Goal: Transaction & Acquisition: Purchase product/service

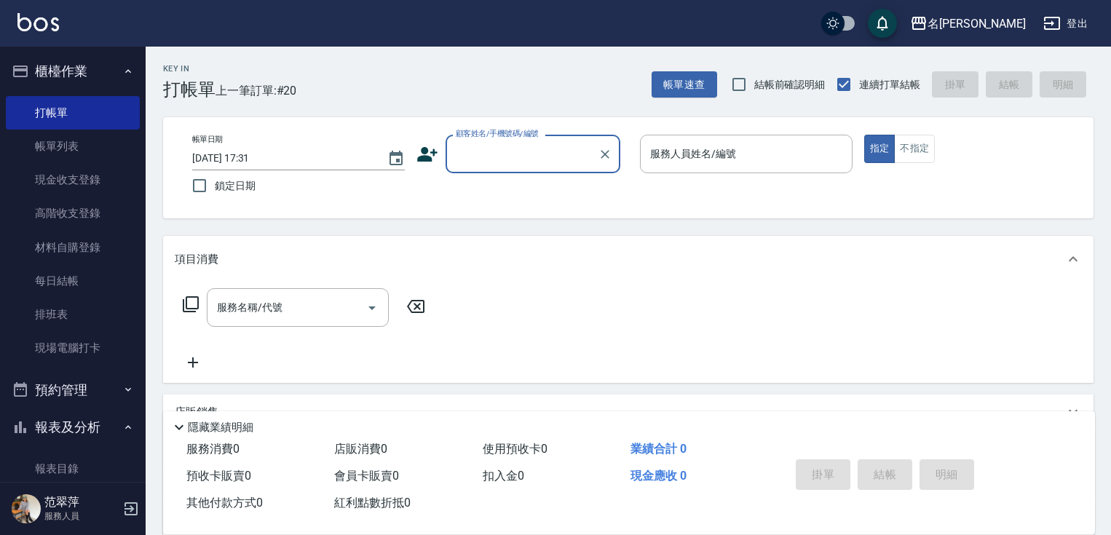
scroll to position [58, 0]
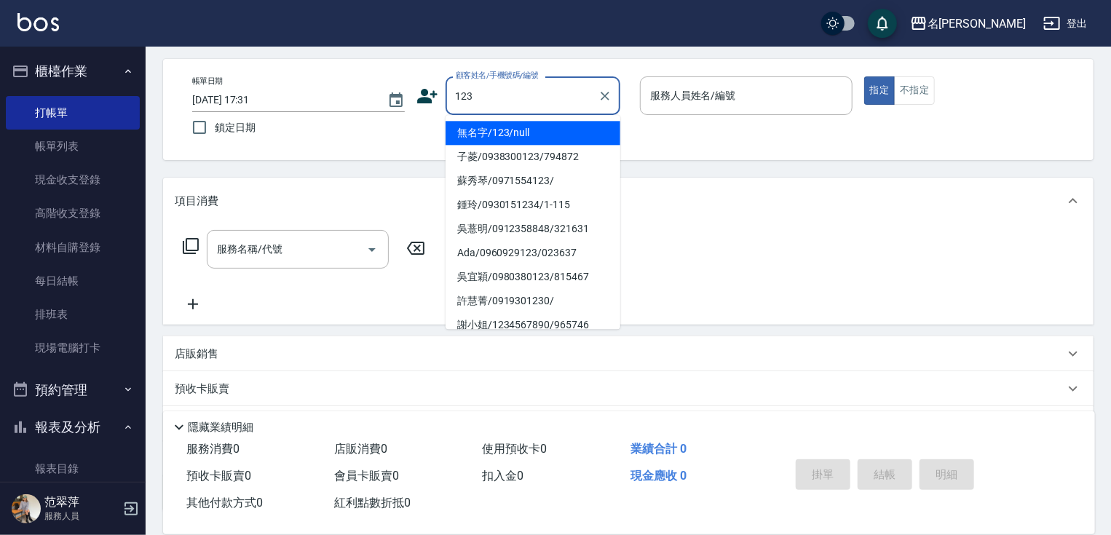
click at [536, 125] on li "無名字/123/null" at bounding box center [533, 133] width 175 height 24
type input "無名字/123/null"
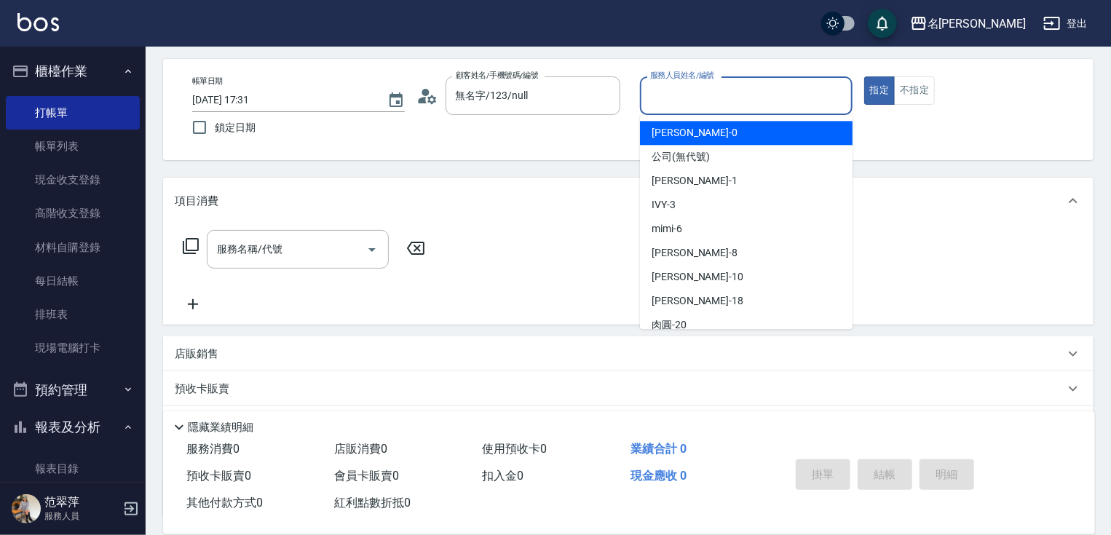
click at [691, 100] on input "服務人員姓名/編號" at bounding box center [747, 95] width 200 height 25
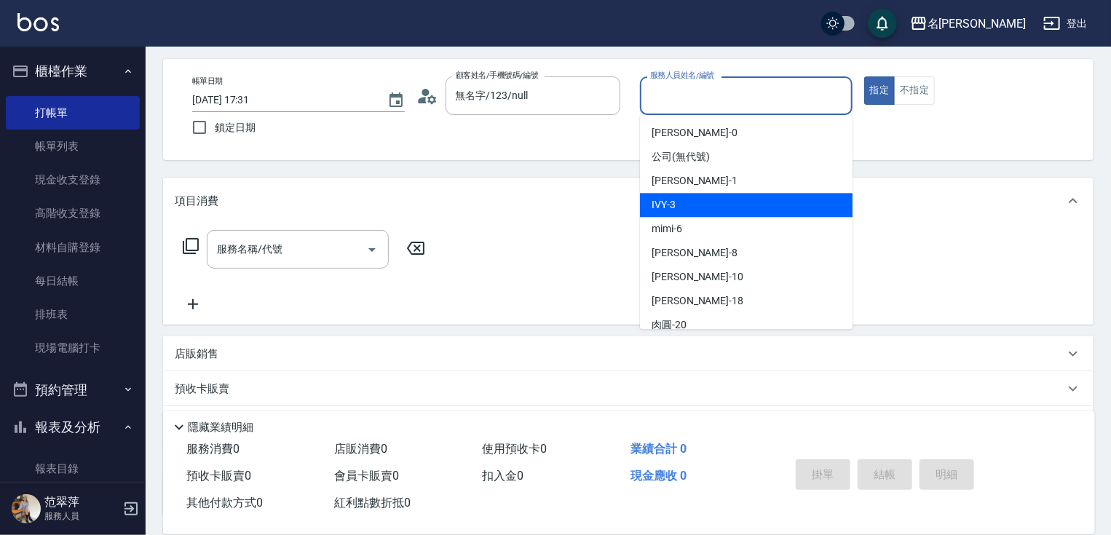
drag, startPoint x: 692, startPoint y: 199, endPoint x: 682, endPoint y: 204, distance: 10.8
click at [691, 200] on div "IVY -3" at bounding box center [746, 205] width 213 height 24
type input "IVY-3"
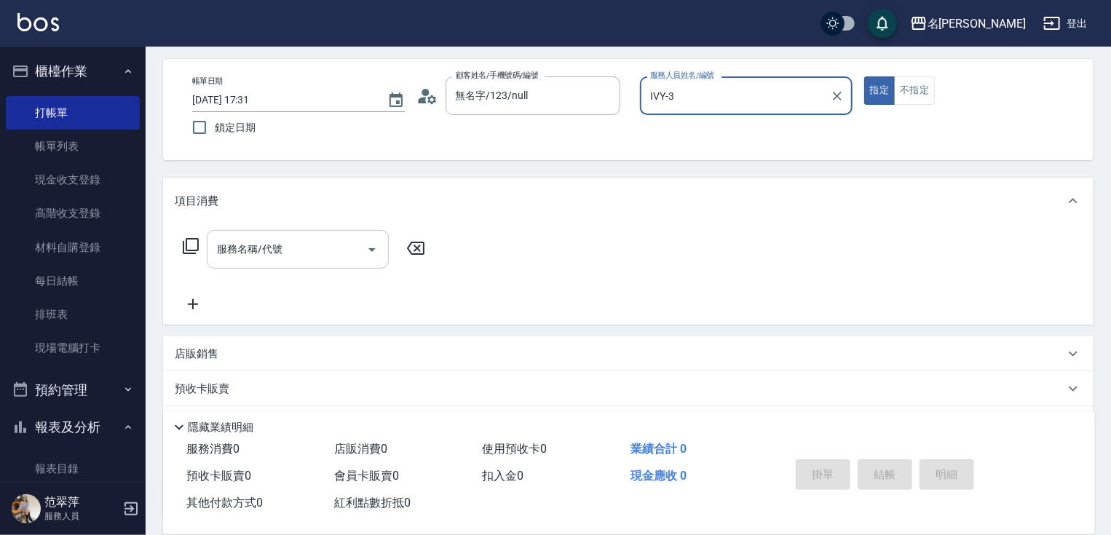
click at [314, 234] on div "服務名稱/代號" at bounding box center [298, 249] width 182 height 39
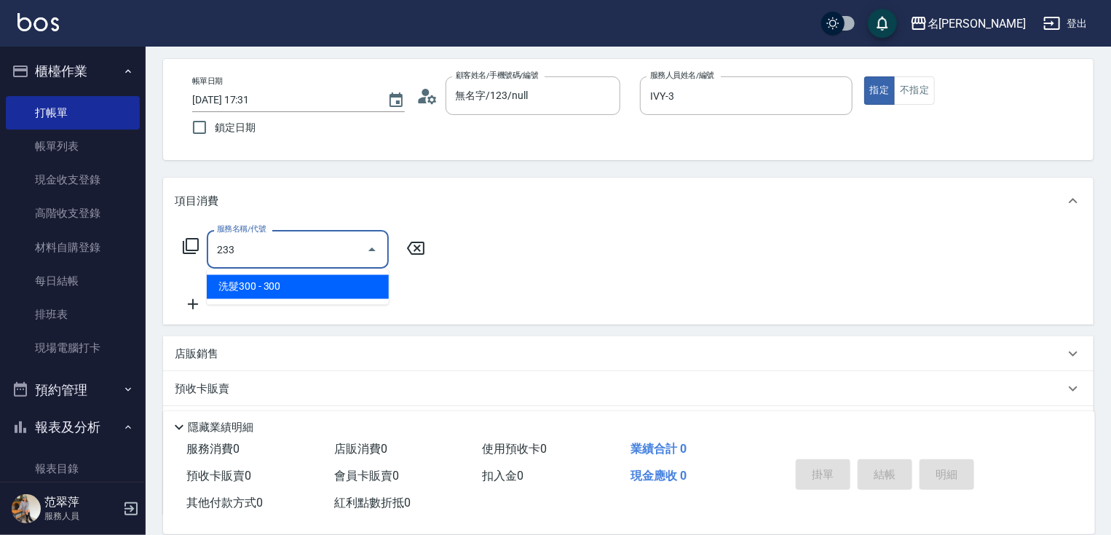
type input "洗髮300(233)"
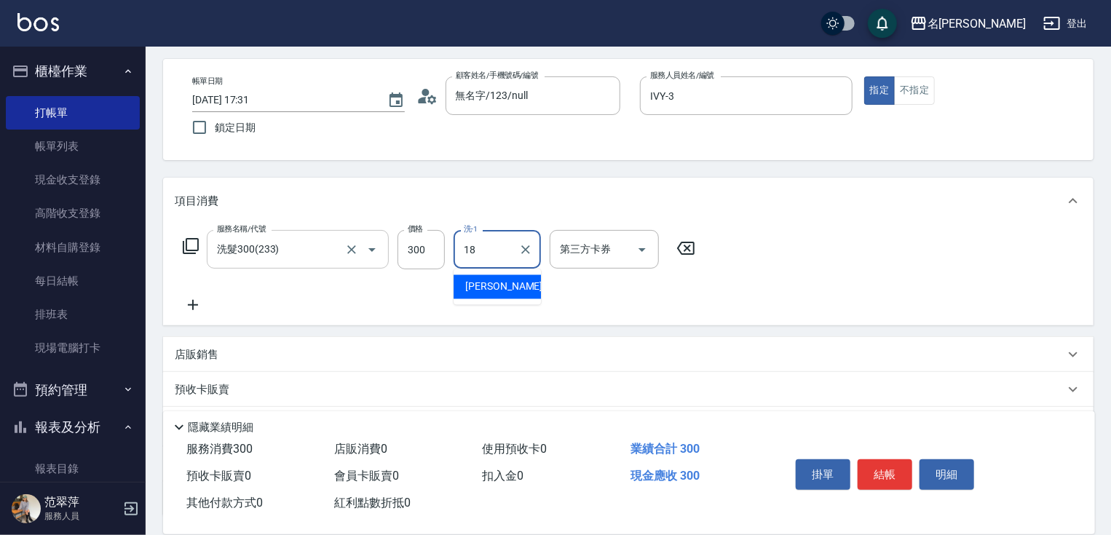
type input "[PERSON_NAME]-18"
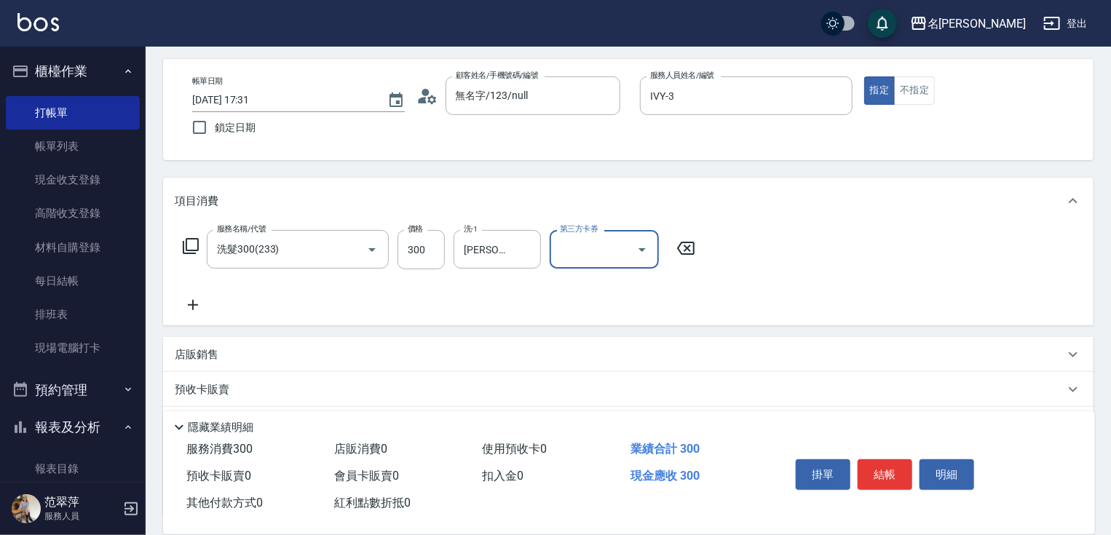
click at [189, 307] on icon at bounding box center [193, 304] width 36 height 17
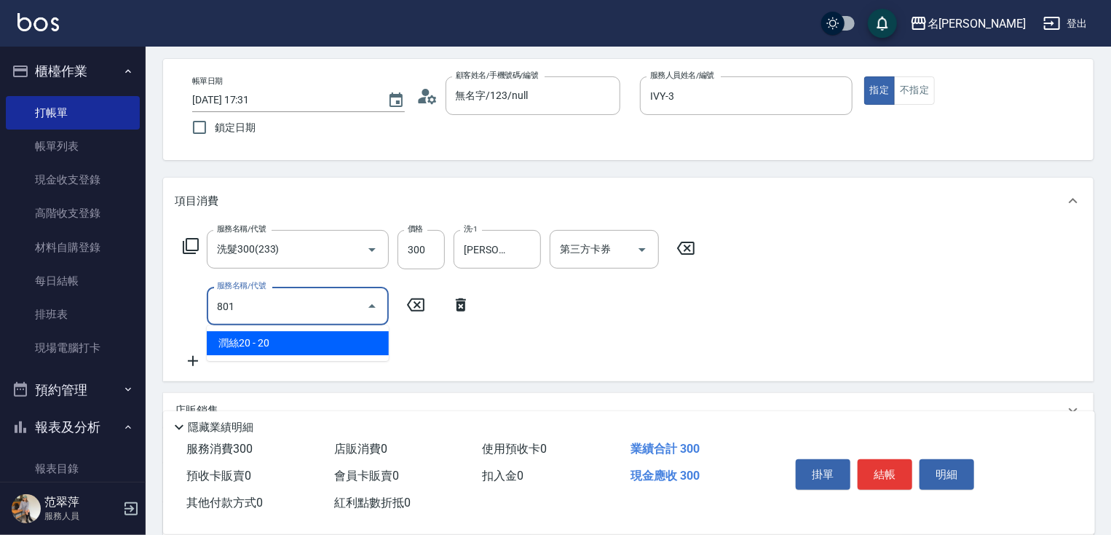
type input "潤絲20(801)"
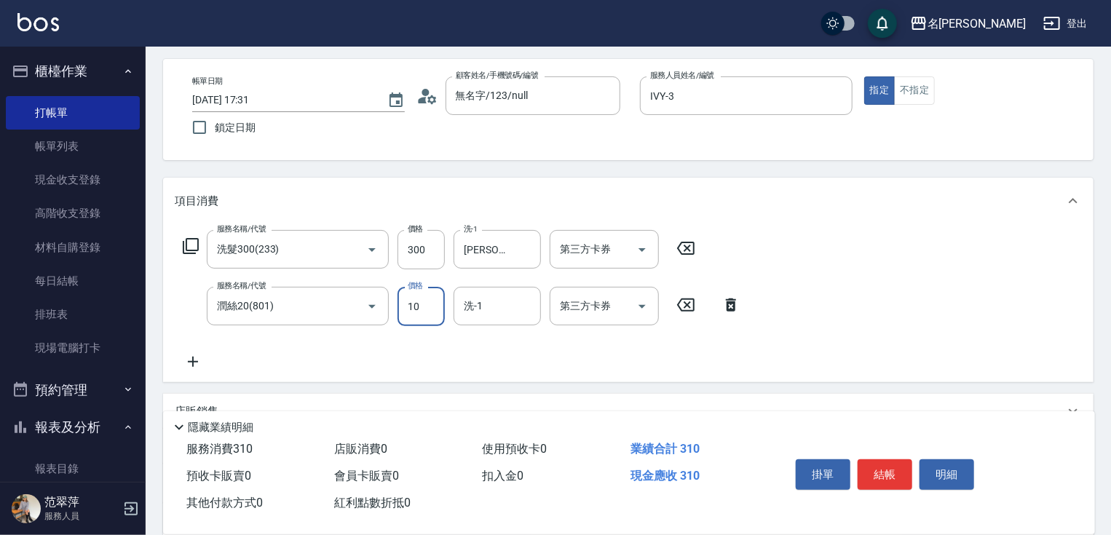
type input "10"
type input "小慧-18"
click at [880, 461] on button "結帳" at bounding box center [885, 475] width 55 height 31
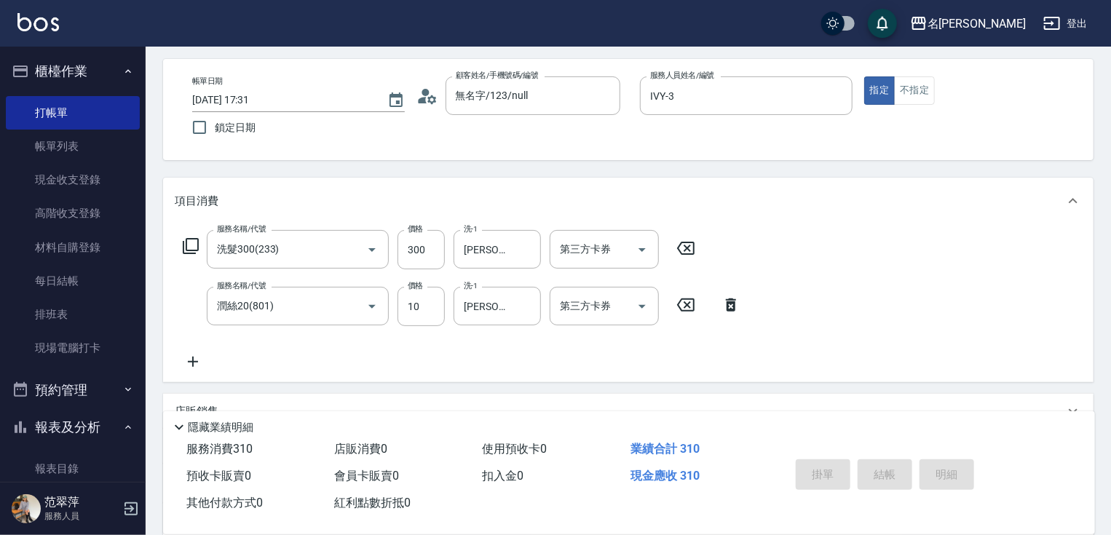
type input "2025/09/15 18:24"
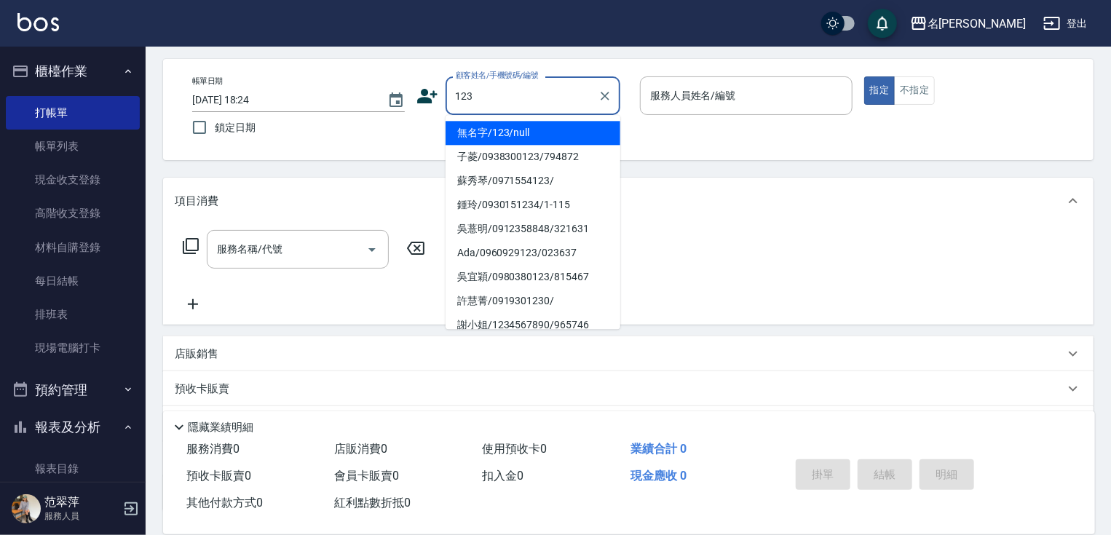
click at [520, 125] on li "無名字/123/null" at bounding box center [533, 133] width 175 height 24
type input "無名字/123/null"
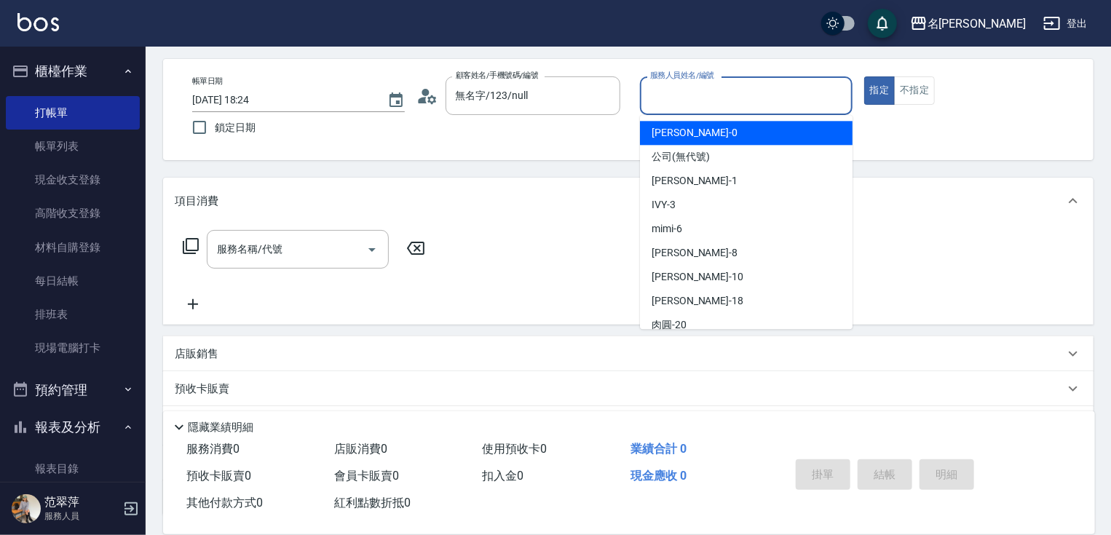
click at [664, 96] on input "服務人員姓名/編號" at bounding box center [747, 95] width 200 height 25
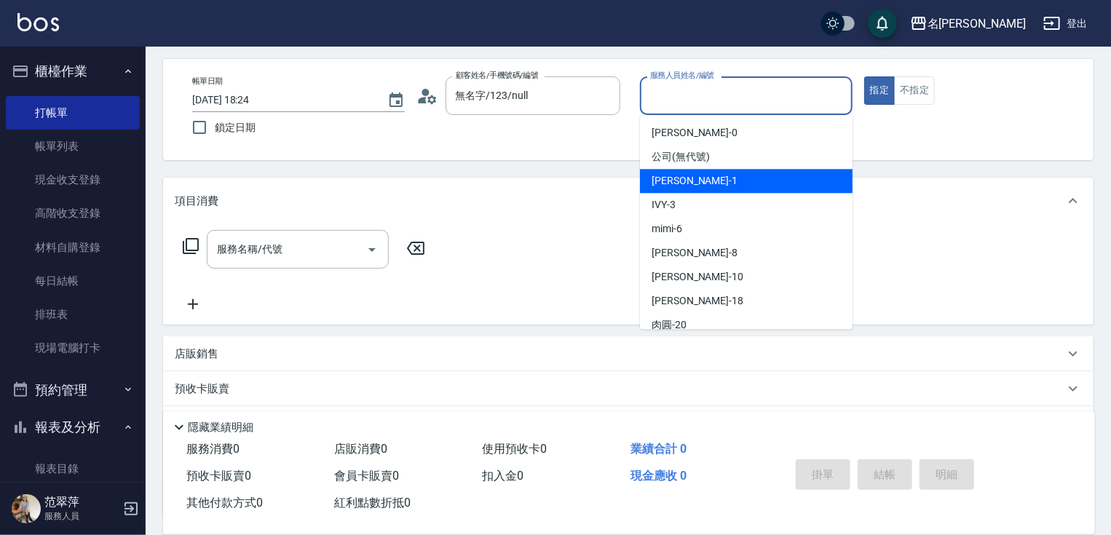
click at [694, 189] on div "Joanne -1" at bounding box center [746, 181] width 213 height 24
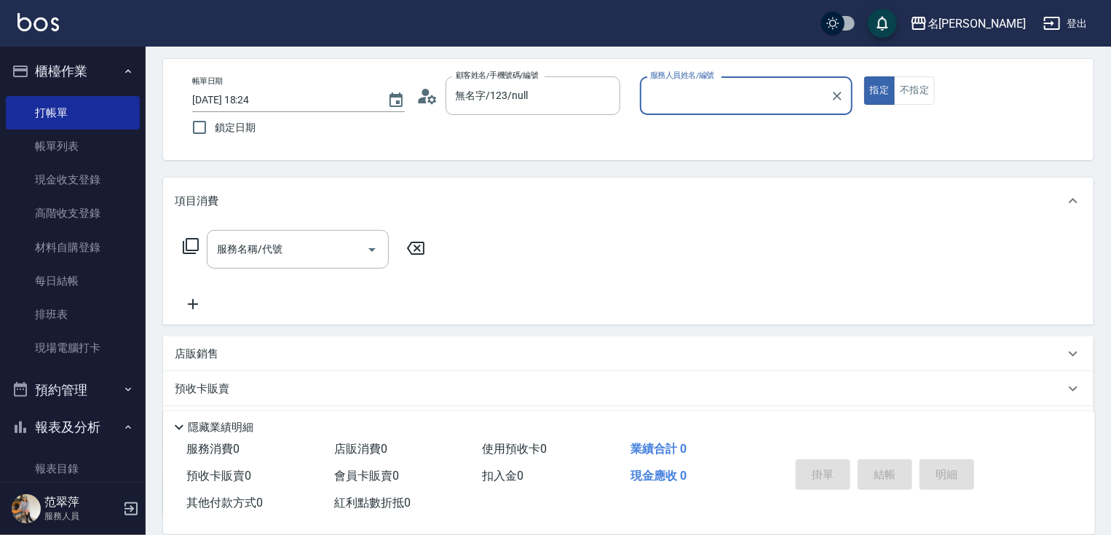
type input "Joanne-1"
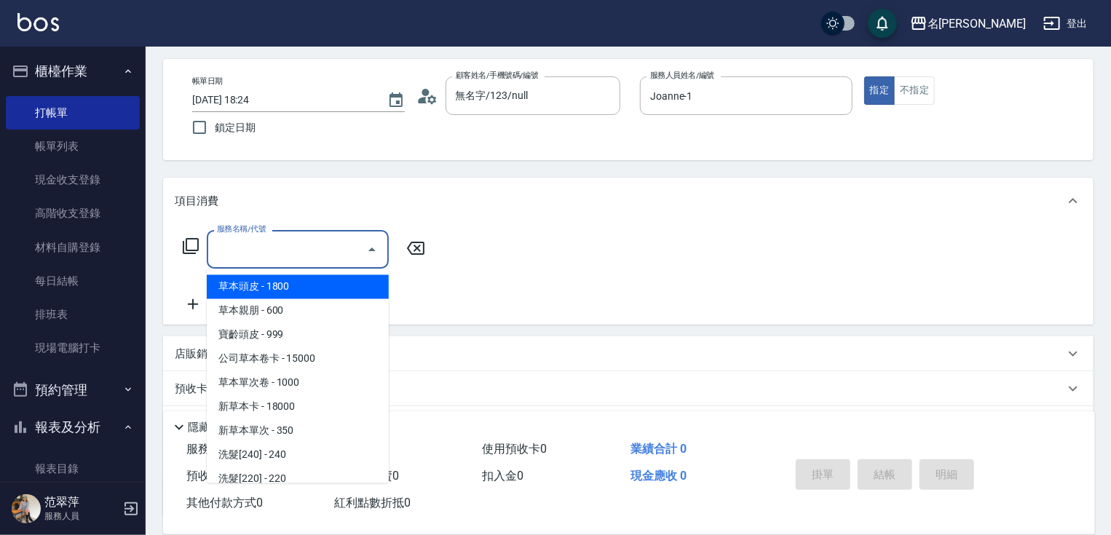
click at [280, 253] on div "服務名稱/代號 服務名稱/代號" at bounding box center [298, 249] width 182 height 39
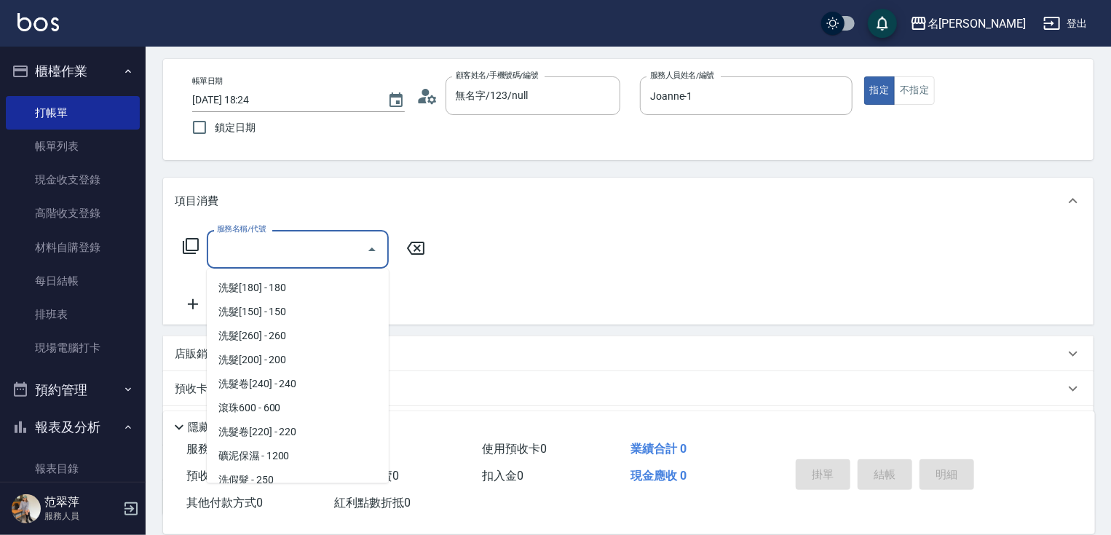
scroll to position [233, 0]
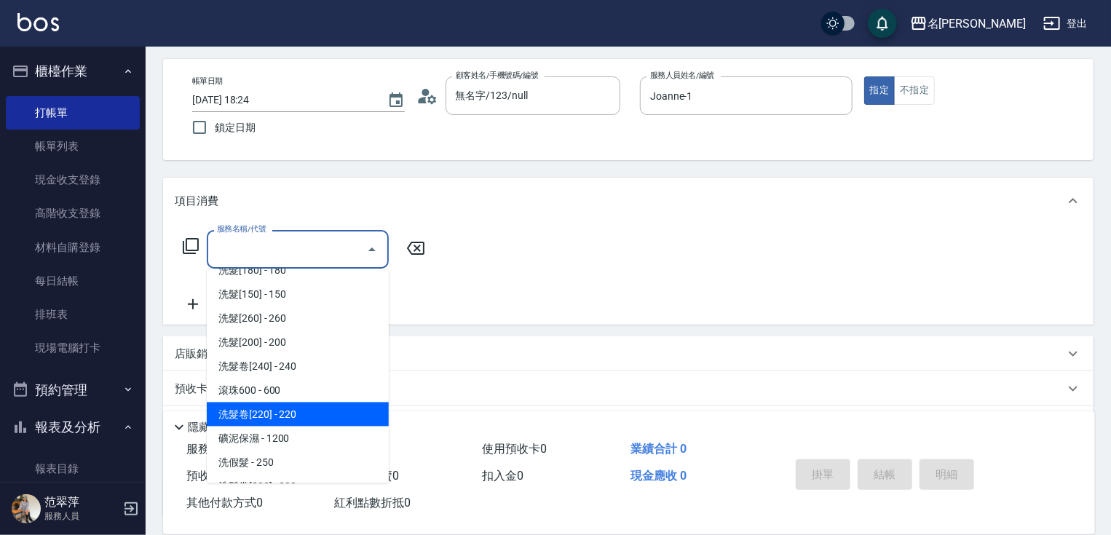
click at [309, 411] on span "洗髮卷[220] - 220" at bounding box center [298, 415] width 182 height 24
type input "洗髮卷[220](209)"
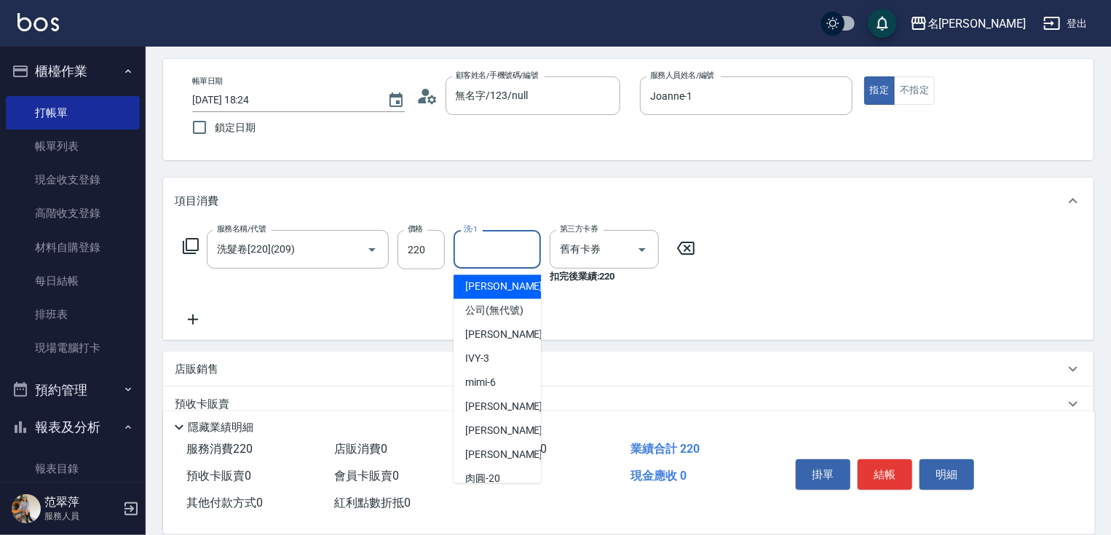
click at [477, 259] on input "洗-1" at bounding box center [497, 249] width 74 height 25
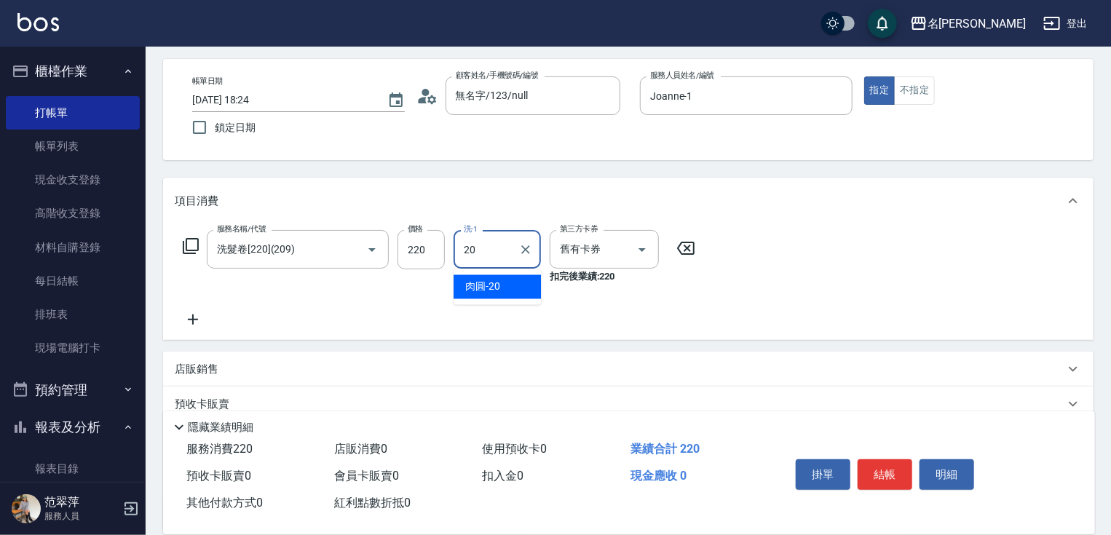
type input "肉圓-20"
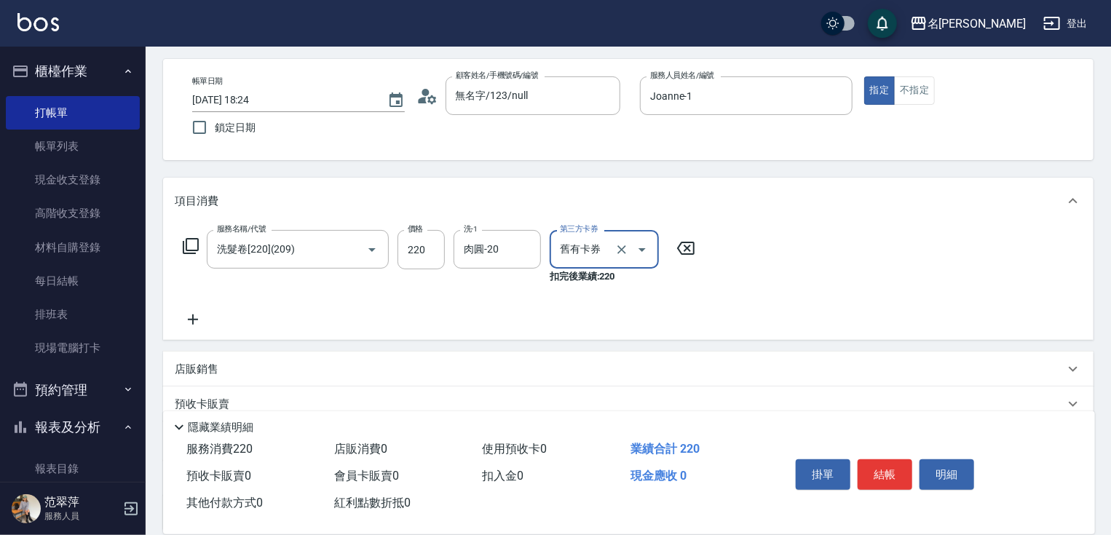
click at [194, 316] on icon at bounding box center [193, 319] width 36 height 17
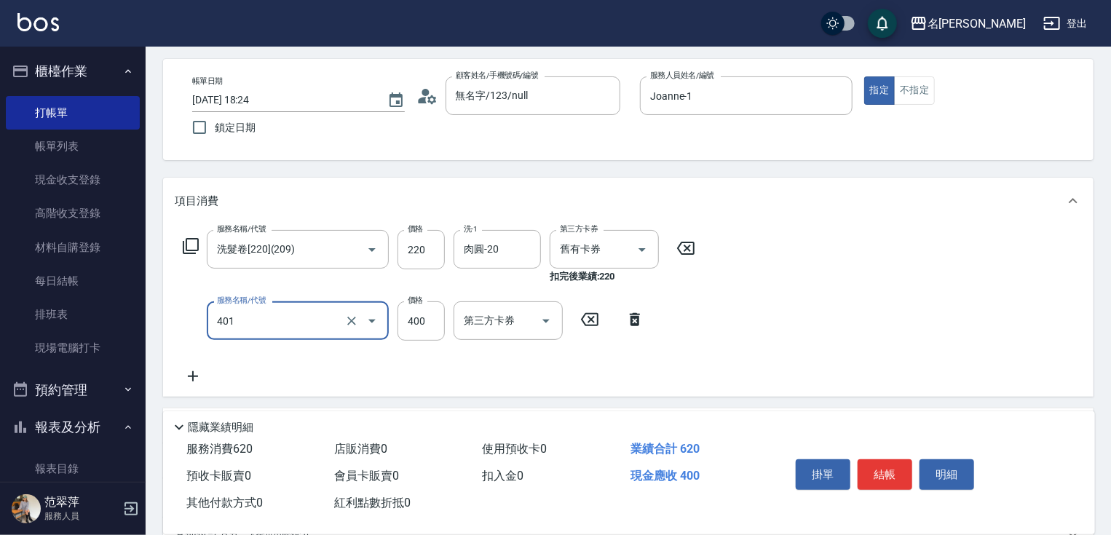
type input "剪髮(400)(401)"
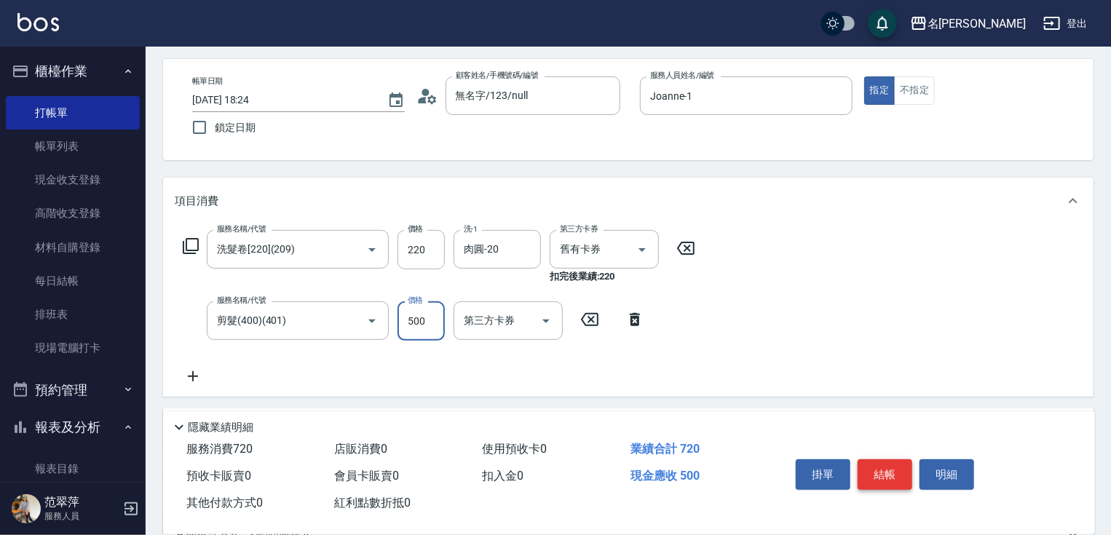
type input "500"
click at [885, 463] on button "結帳" at bounding box center [885, 475] width 55 height 31
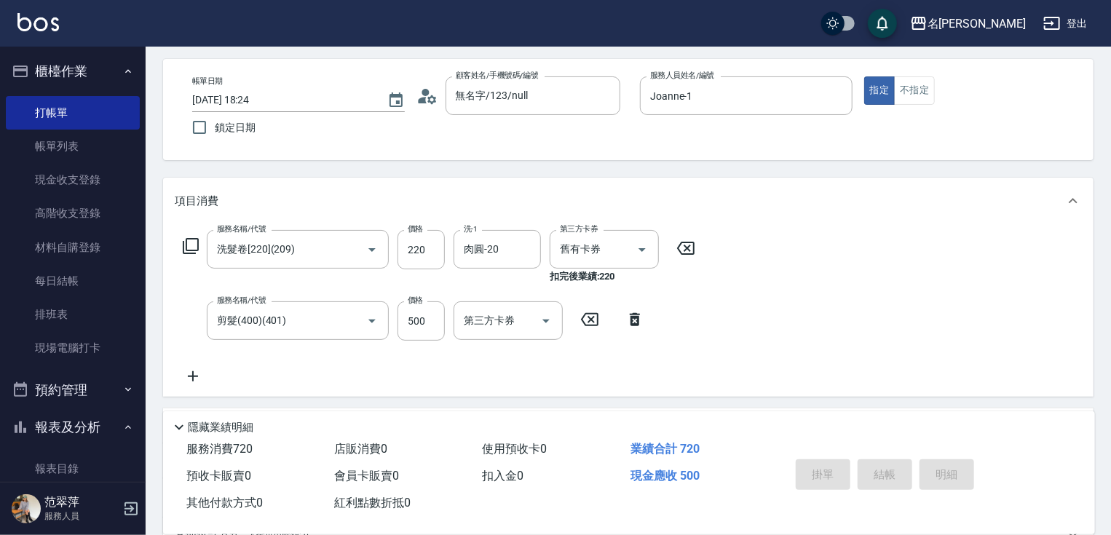
type input "2025/09/15 18:25"
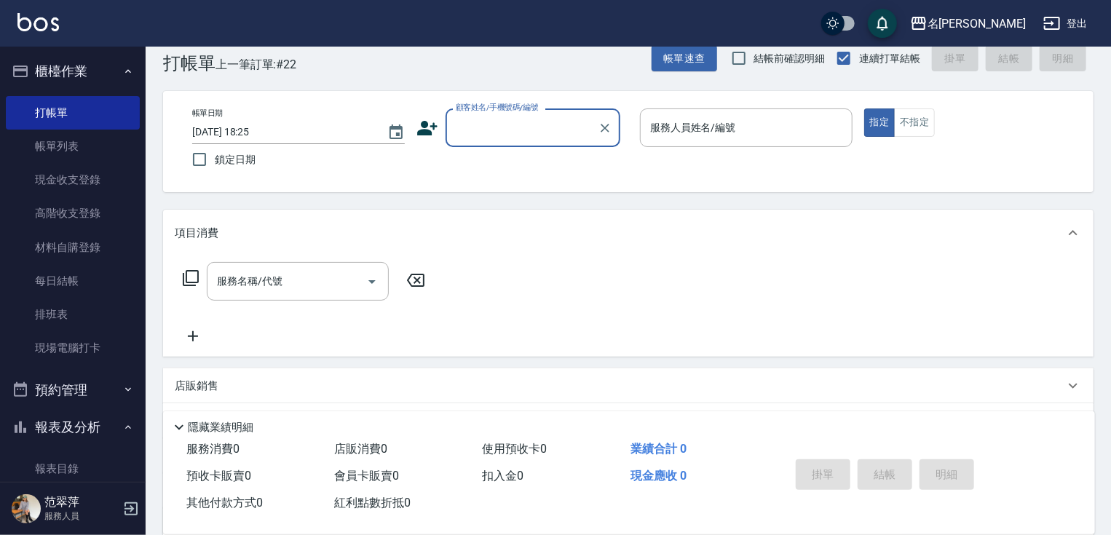
scroll to position [0, 0]
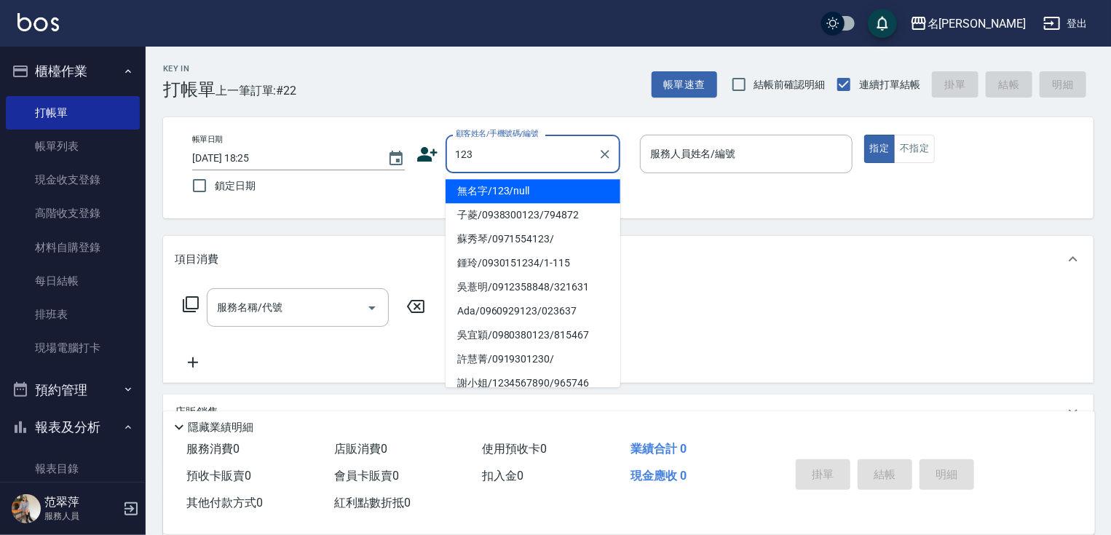
click at [556, 188] on li "無名字/123/null" at bounding box center [533, 191] width 175 height 24
type input "無名字/123/null"
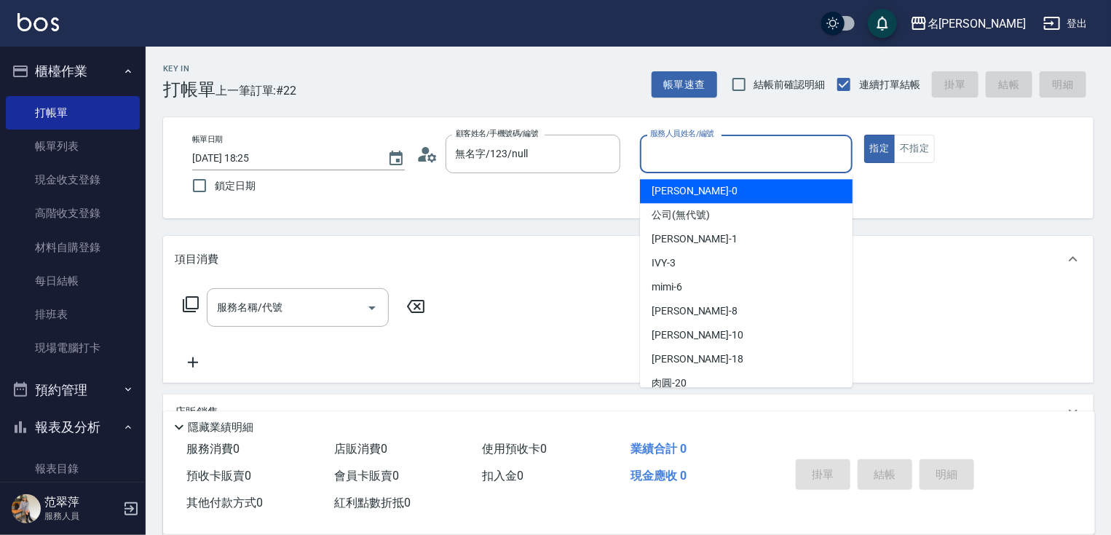
click at [679, 151] on input "服務人員姓名/編號" at bounding box center [747, 153] width 200 height 25
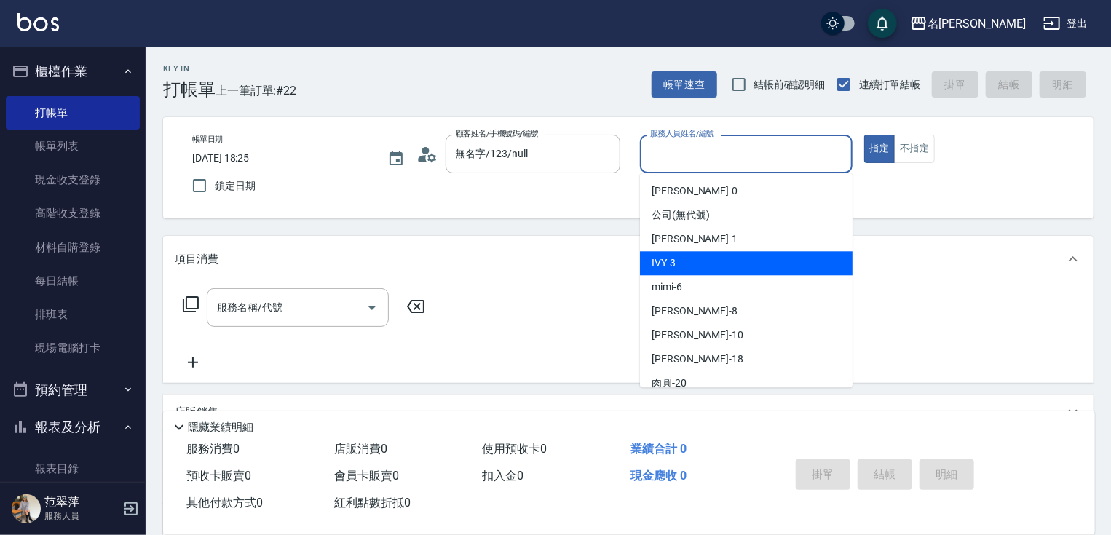
click at [685, 265] on div "IVY -3" at bounding box center [746, 263] width 213 height 24
type input "IVY-3"
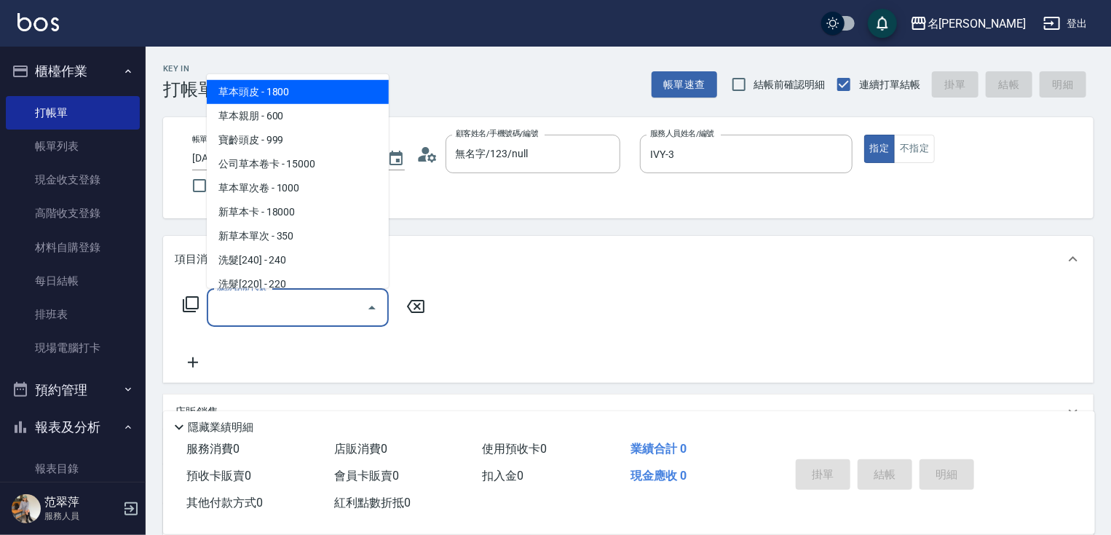
click at [294, 309] on input "服務名稱/代號" at bounding box center [286, 307] width 147 height 25
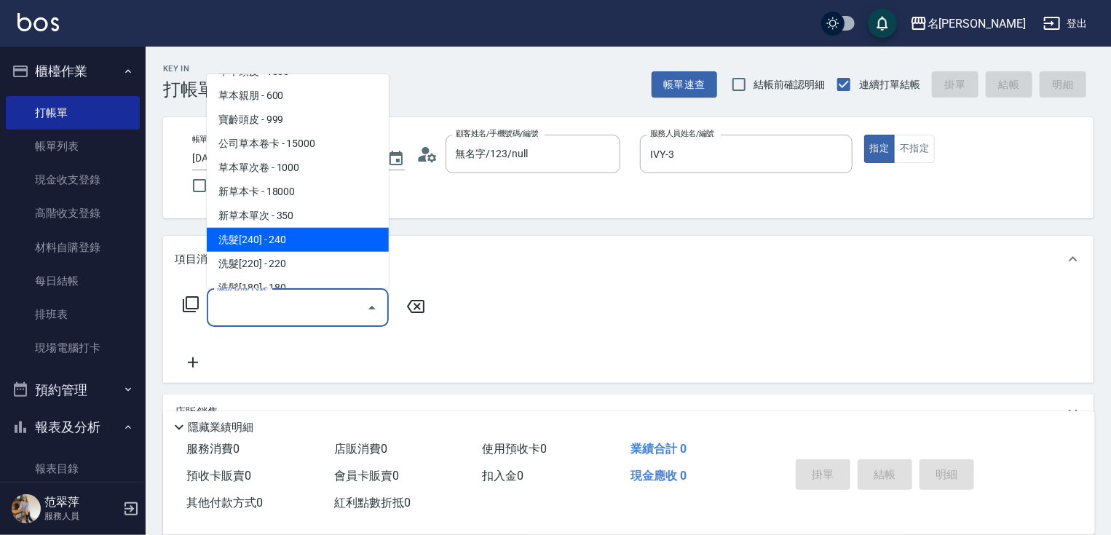
scroll to position [58, 0]
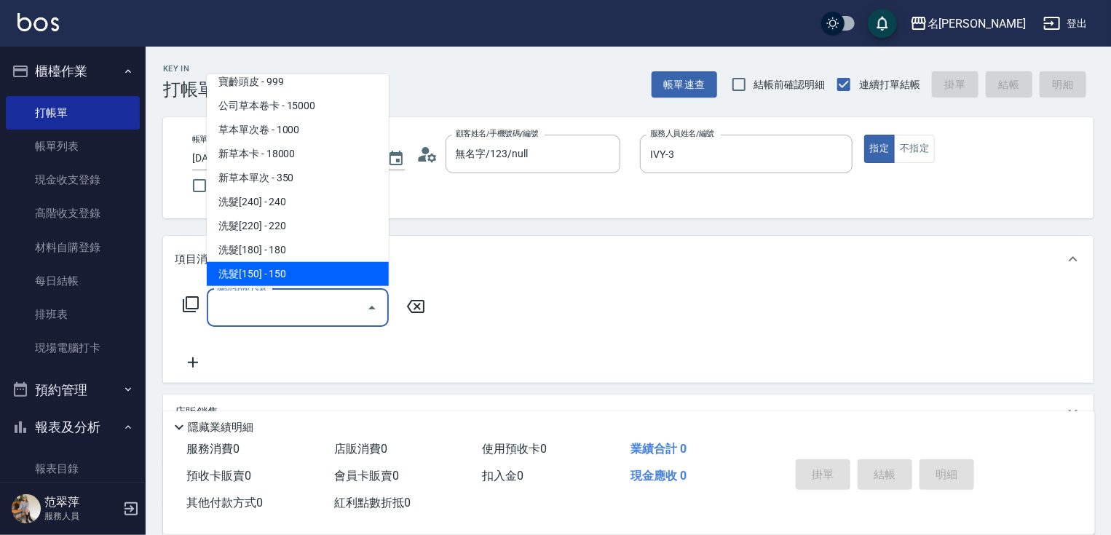
click at [301, 267] on span "洗髮[150] - 150" at bounding box center [298, 274] width 182 height 24
type input "洗髮[150](203)"
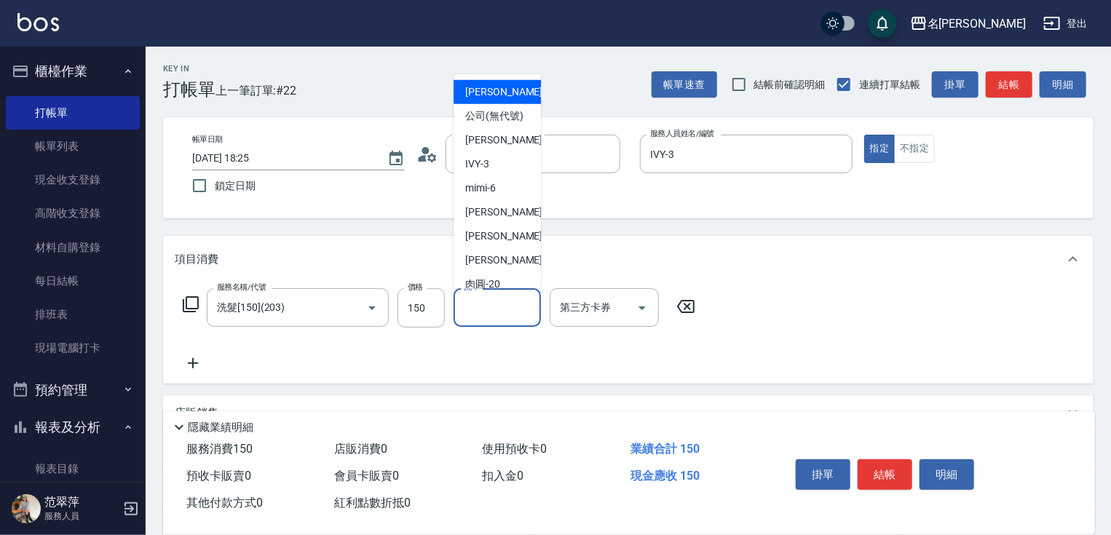
click at [503, 305] on input "洗-1" at bounding box center [497, 307] width 74 height 25
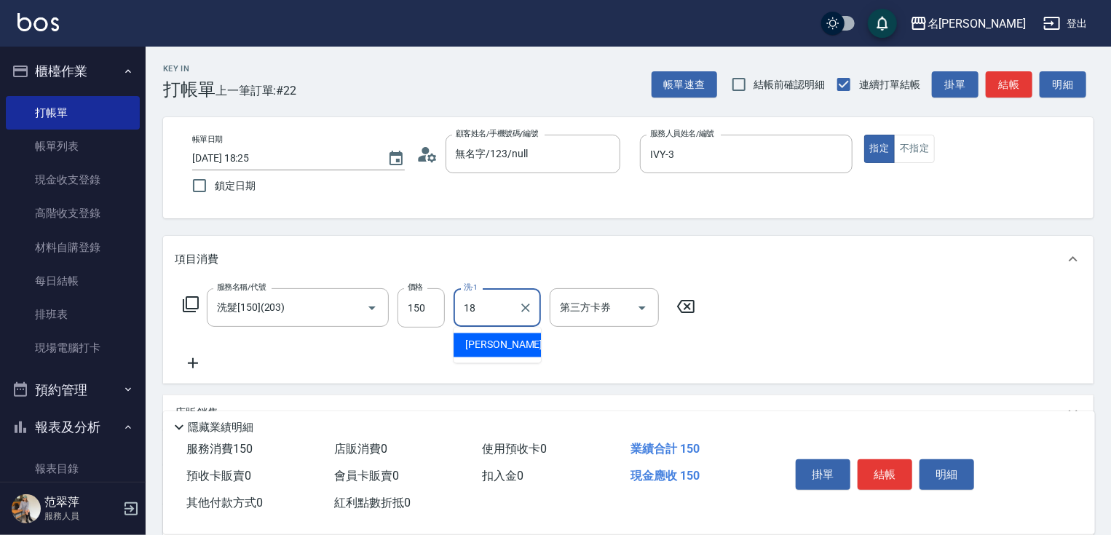
type input "小慧-18"
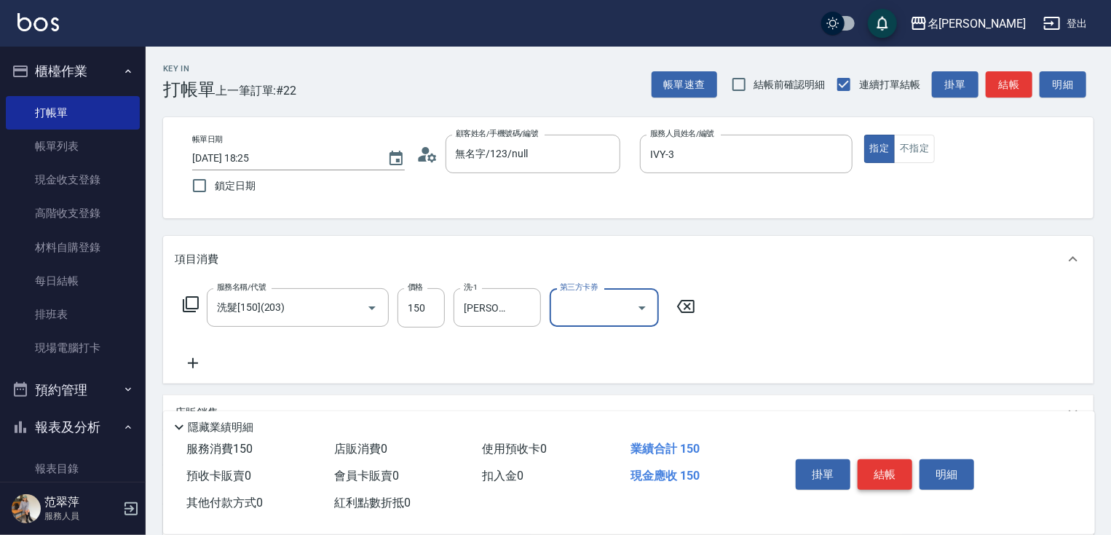
click at [886, 473] on button "結帳" at bounding box center [885, 475] width 55 height 31
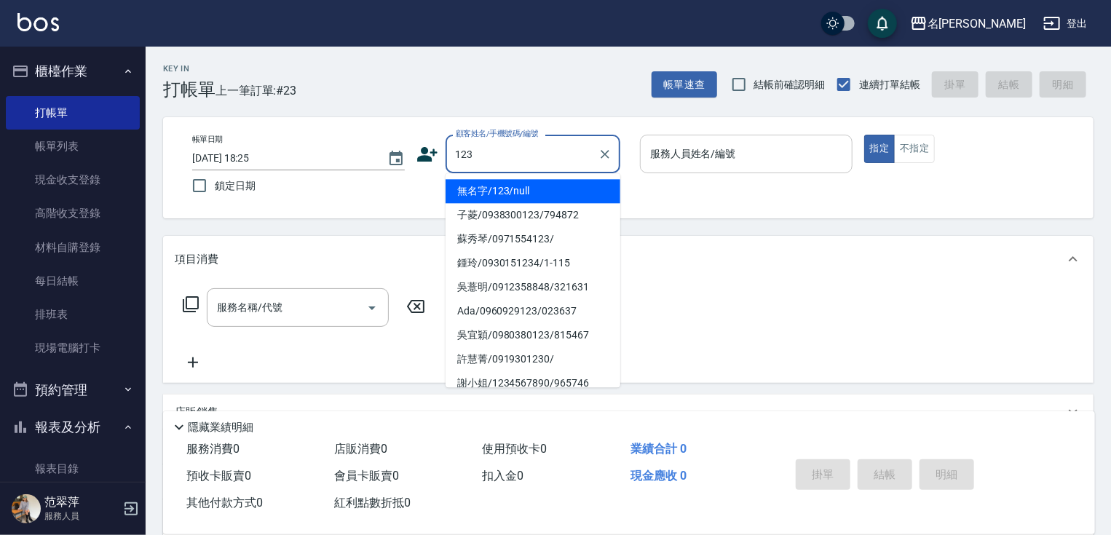
drag, startPoint x: 548, startPoint y: 191, endPoint x: 679, endPoint y: 166, distance: 132.7
click at [548, 190] on li "無名字/123/null" at bounding box center [533, 191] width 175 height 24
type input "無名字/123/null"
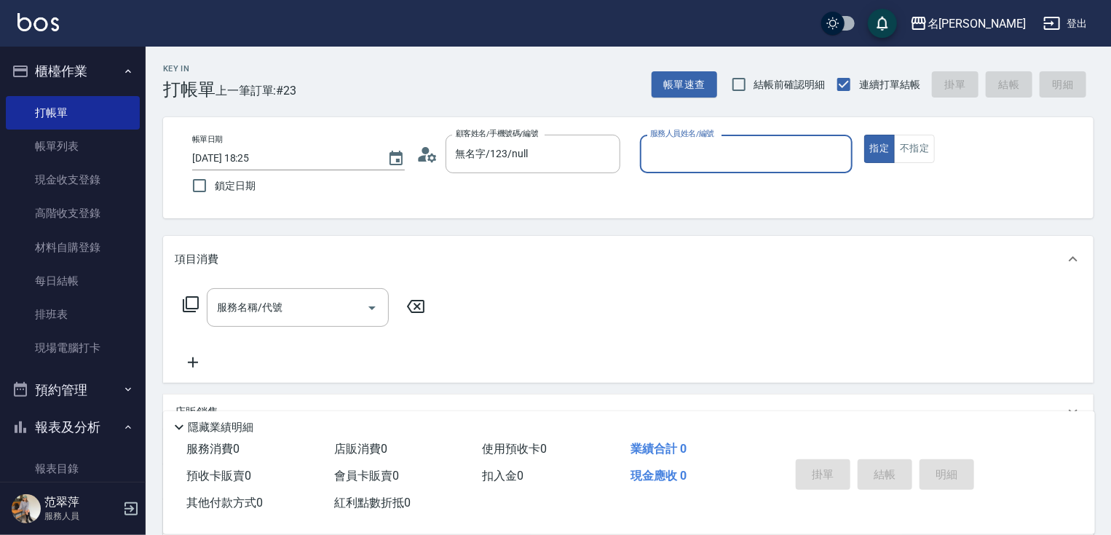
click at [682, 162] on input "服務人員姓名/編號" at bounding box center [747, 153] width 200 height 25
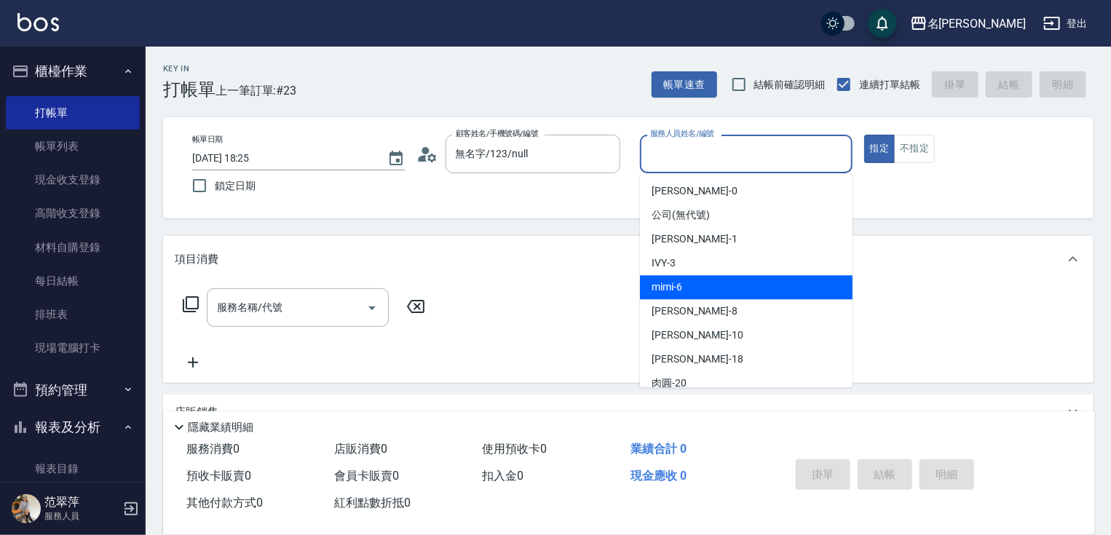
click at [695, 280] on div "mimi -6" at bounding box center [746, 287] width 213 height 24
type input "mimi-6"
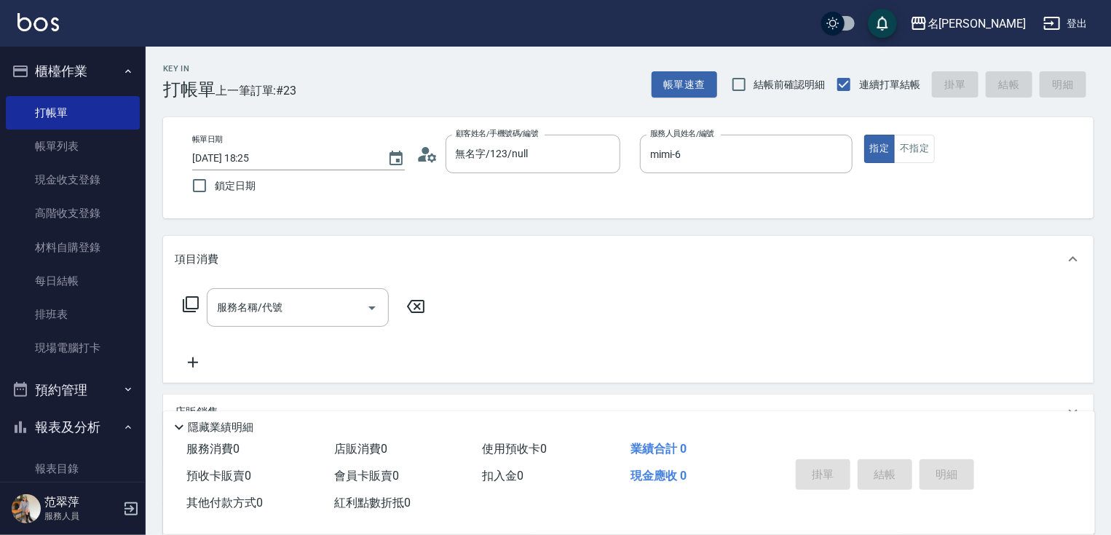
click at [191, 301] on icon at bounding box center [190, 304] width 17 height 17
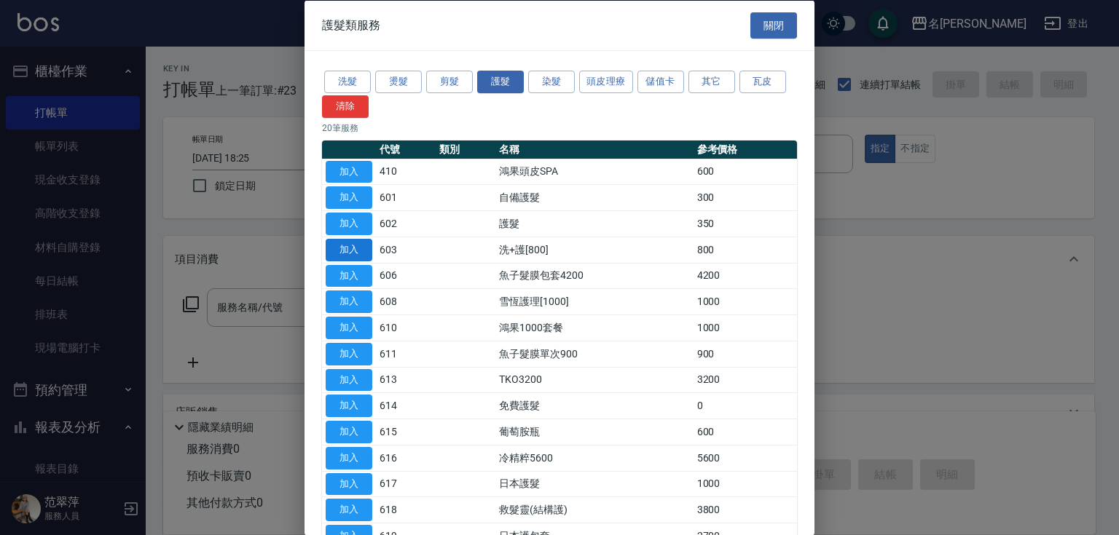
click at [355, 248] on button "加入" at bounding box center [349, 249] width 47 height 23
type input "洗+護[800](603)"
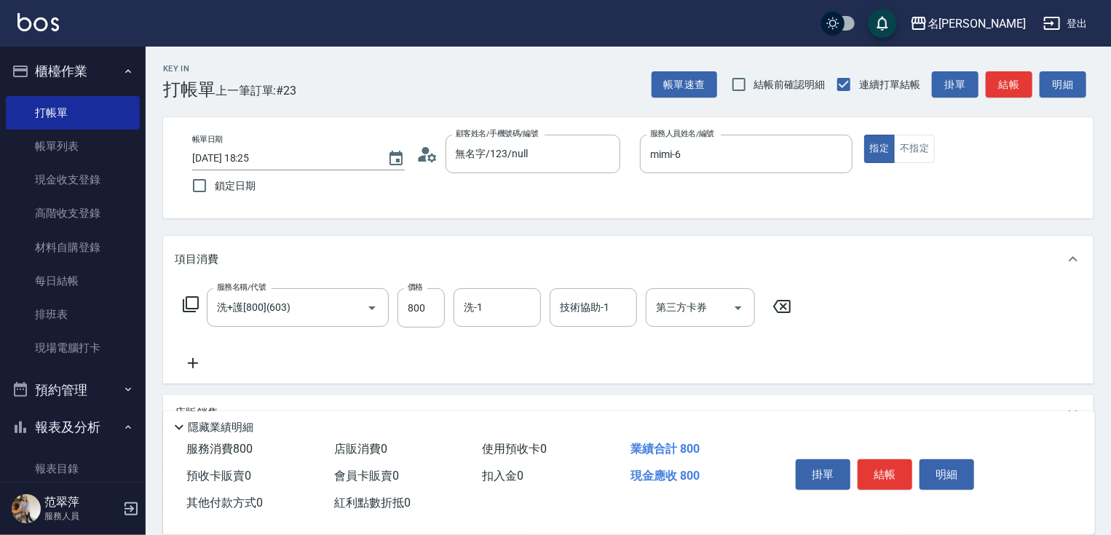
click at [419, 333] on div "服務名稱/代號 洗+護[800](603) 服務名稱/代號 價格 800 價格 洗-1 洗-1 技術協助-1 技術協助-1 第三方卡券 第三方卡券" at bounding box center [488, 330] width 626 height 84
click at [414, 307] on input "800" at bounding box center [421, 307] width 47 height 39
type input "0"
type input "mimi-6"
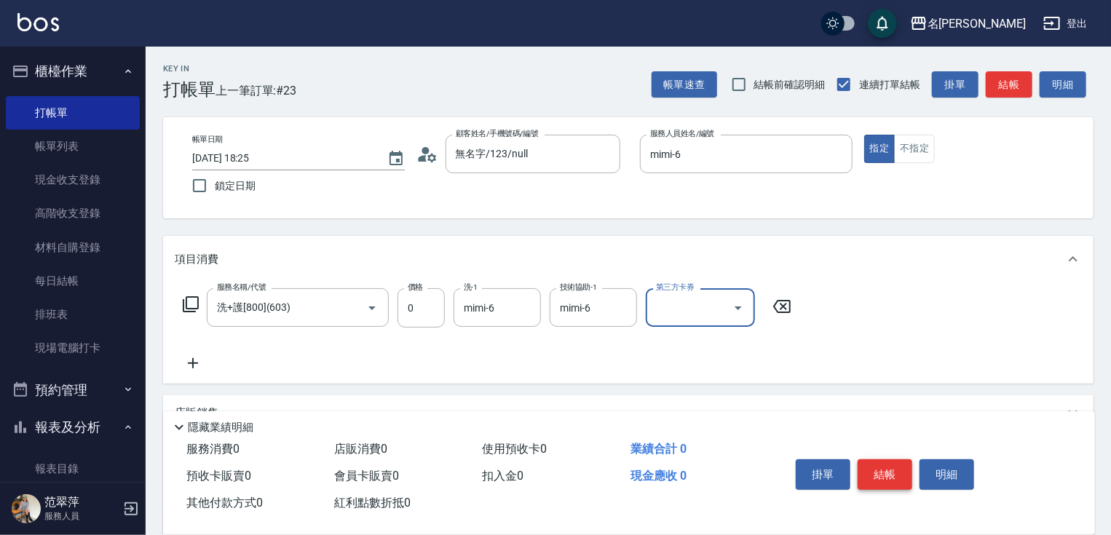
click at [889, 466] on button "結帳" at bounding box center [885, 475] width 55 height 31
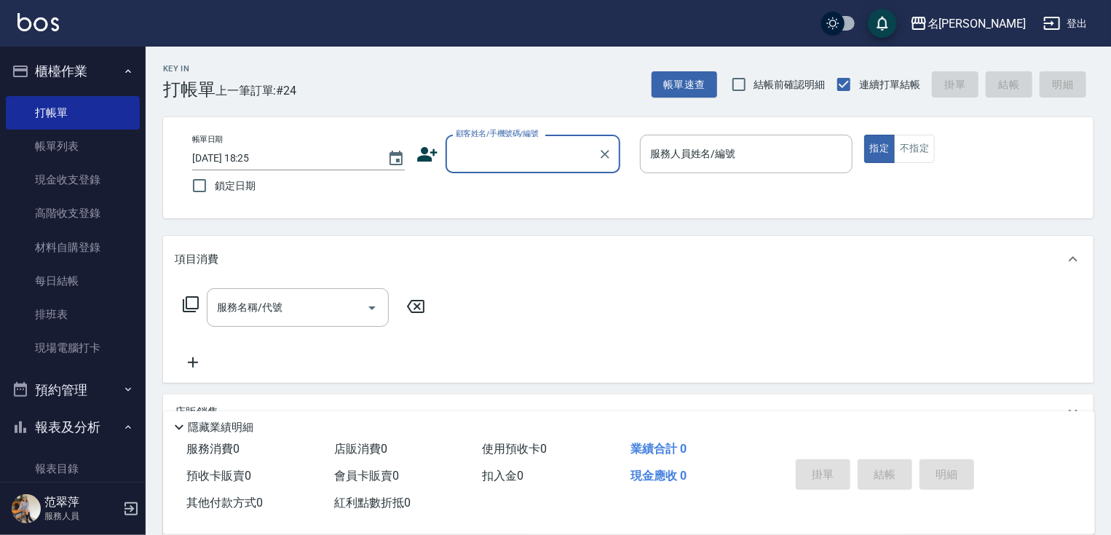
scroll to position [0, 0]
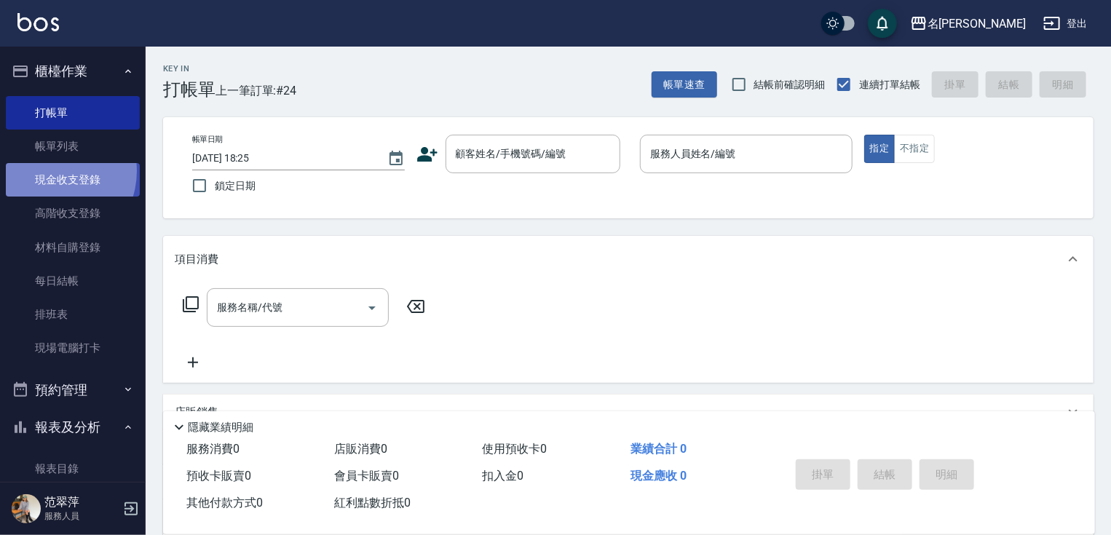
click at [49, 171] on link "現金收支登錄" at bounding box center [73, 179] width 134 height 33
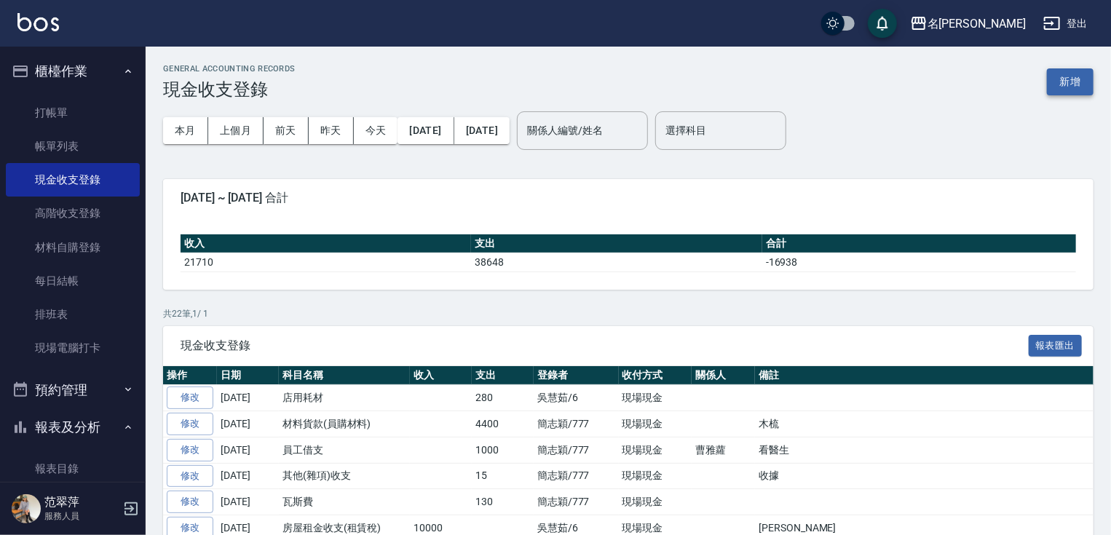
click at [1066, 74] on button "新增" at bounding box center [1070, 81] width 47 height 27
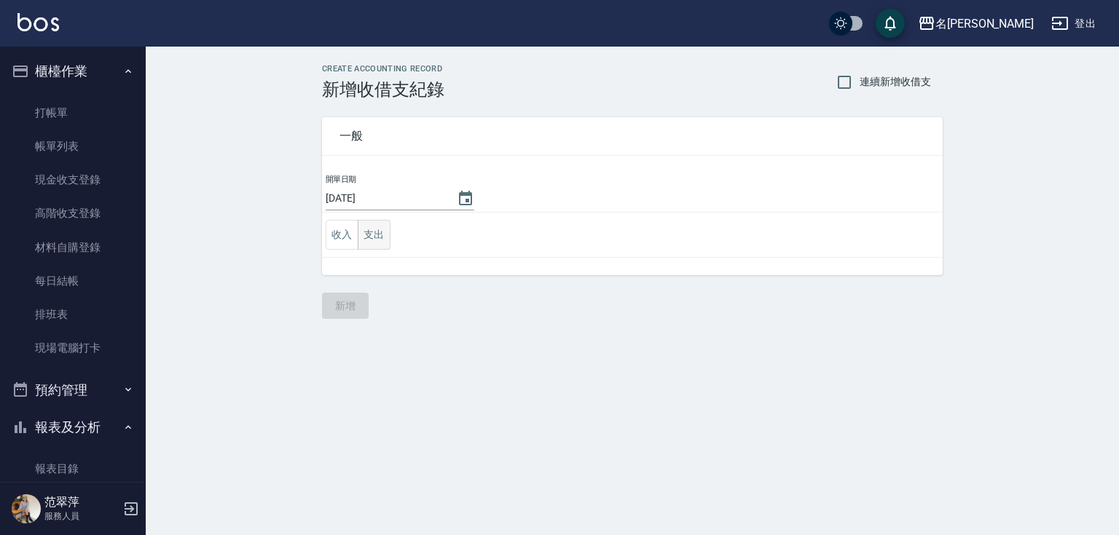
click at [366, 236] on button "支出" at bounding box center [374, 235] width 33 height 30
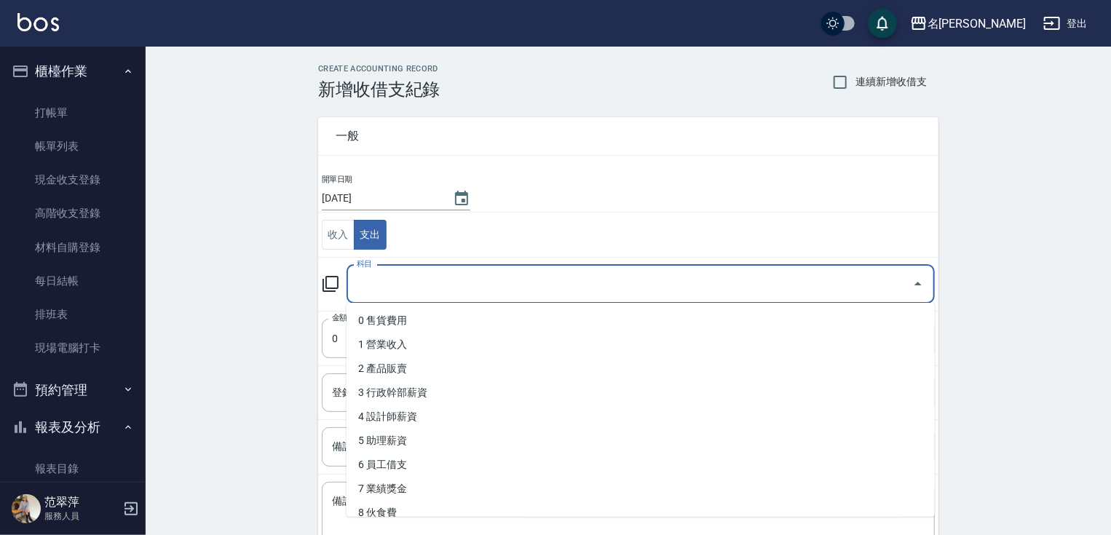
click at [364, 282] on input "科目" at bounding box center [629, 284] width 553 height 25
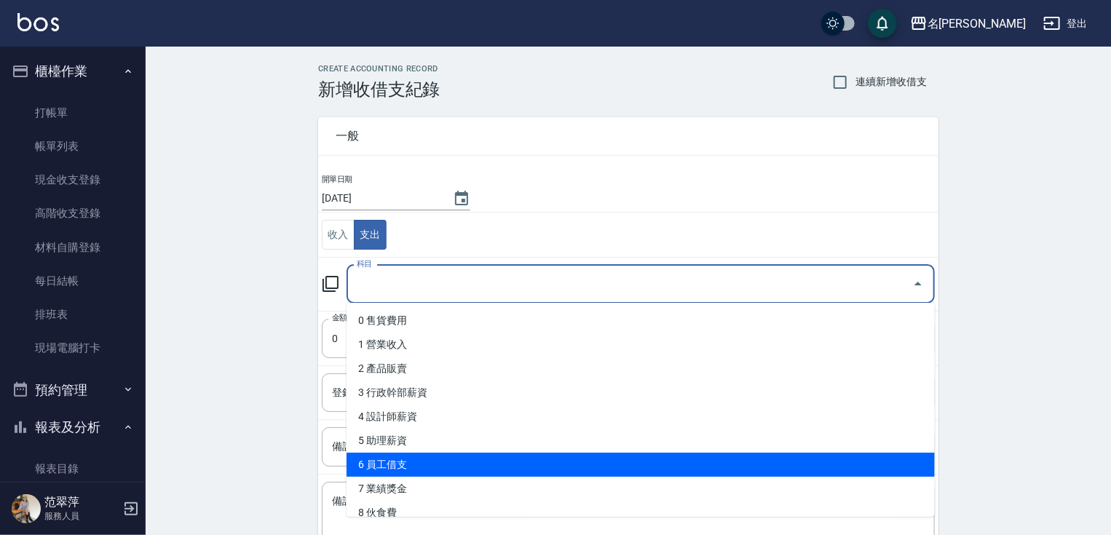
click at [387, 465] on li "6 員工借支" at bounding box center [641, 465] width 588 height 24
type input "6 員工借支"
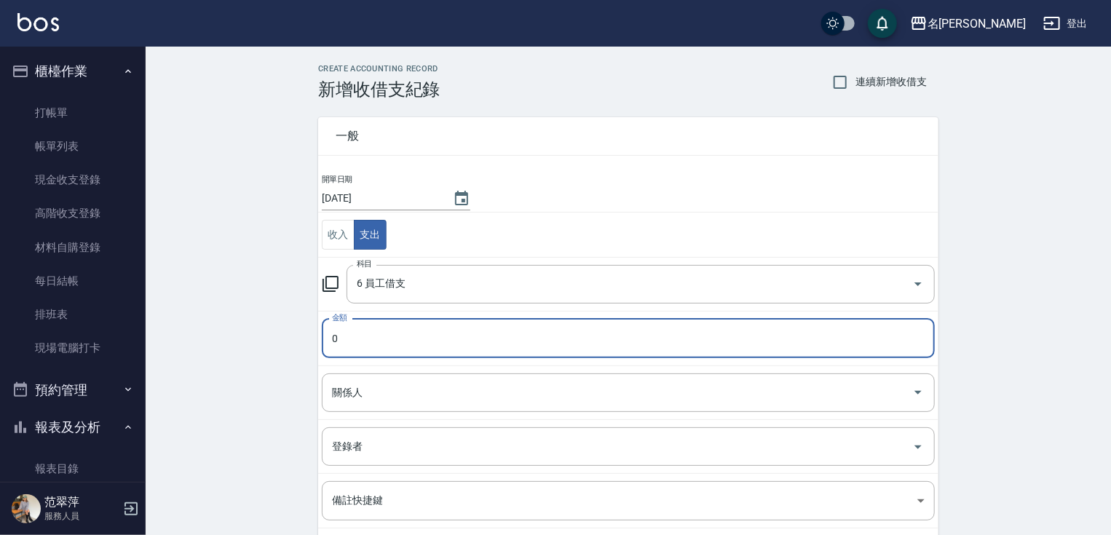
click at [395, 328] on input "0" at bounding box center [628, 338] width 613 height 39
type input "0175"
click at [382, 392] on input "關係人" at bounding box center [617, 392] width 578 height 25
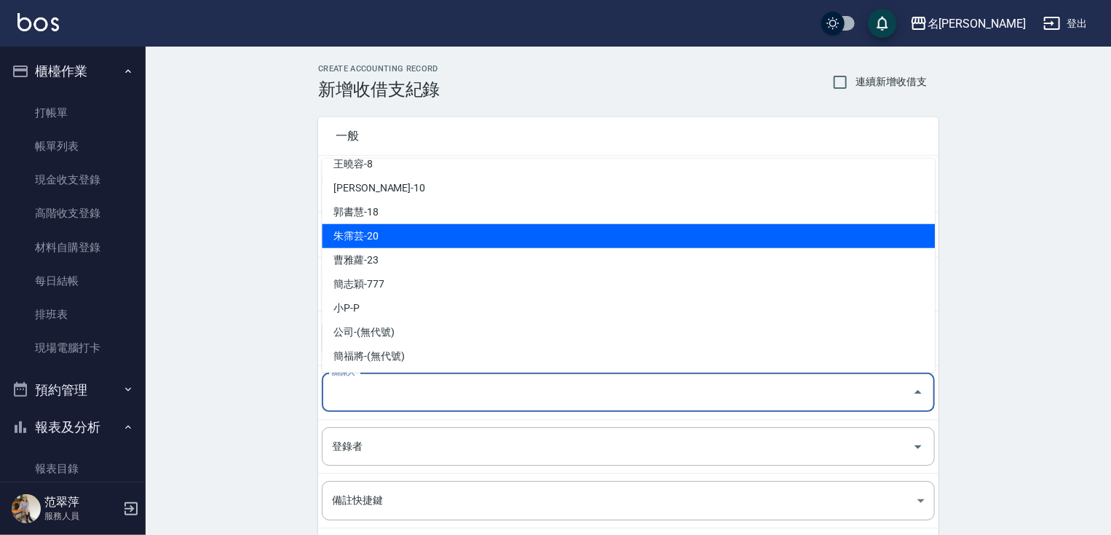
scroll to position [109, 0]
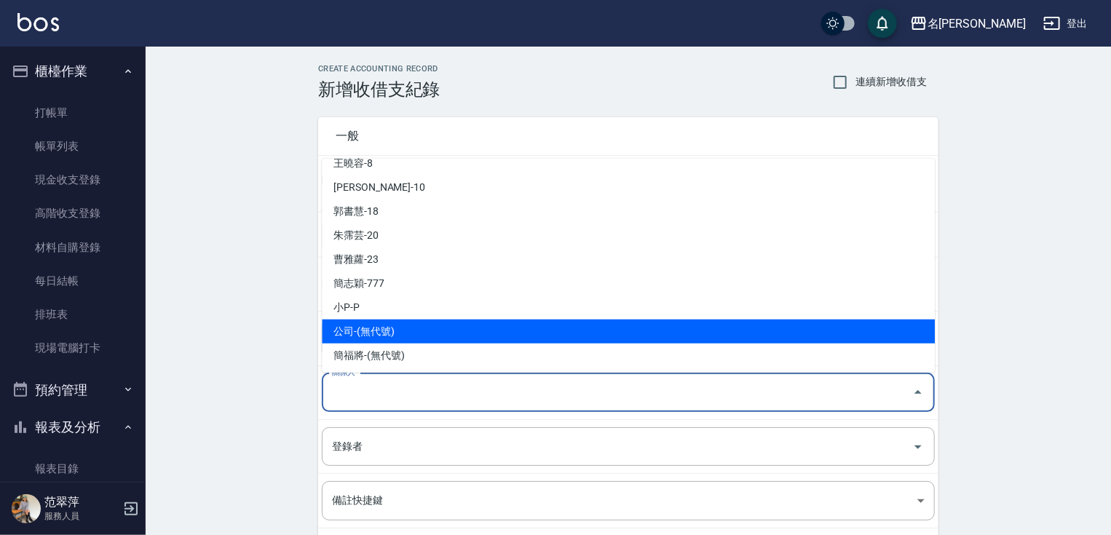
click at [391, 331] on li "公司-(無代號)" at bounding box center [628, 332] width 613 height 24
type input "公司-(無代號)"
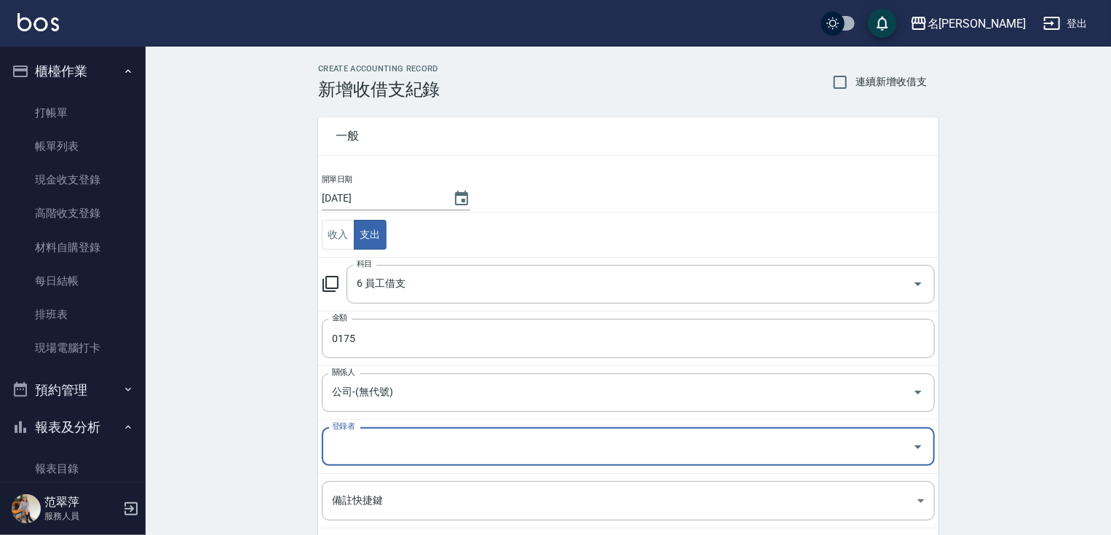
click at [353, 458] on div "登錄者" at bounding box center [628, 446] width 613 height 39
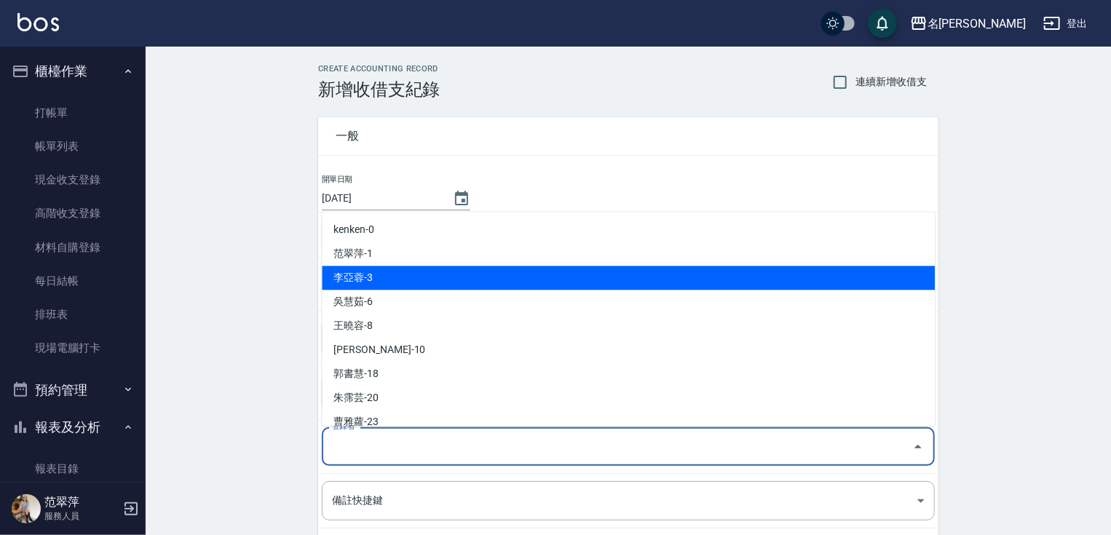
click at [355, 271] on li "李亞蓉-3" at bounding box center [628, 278] width 613 height 24
type input "李亞蓉-3"
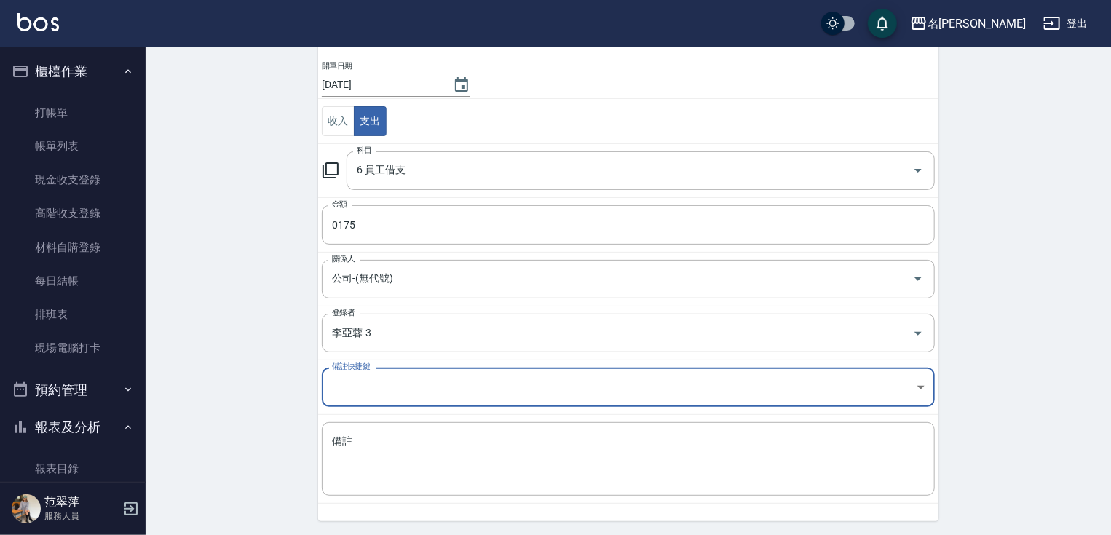
scroll to position [119, 0]
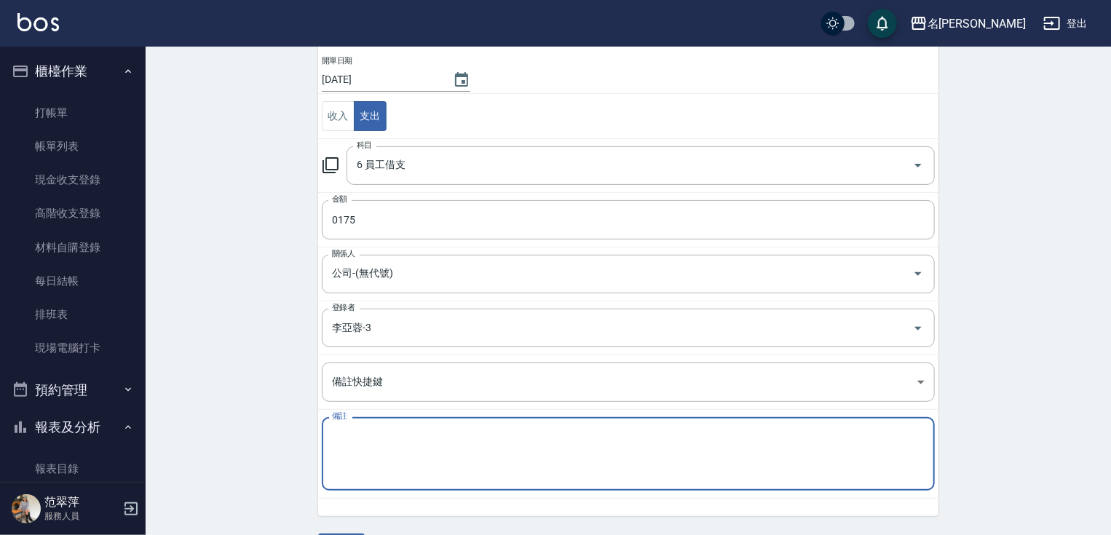
click at [342, 448] on textarea "備註" at bounding box center [628, 455] width 593 height 50
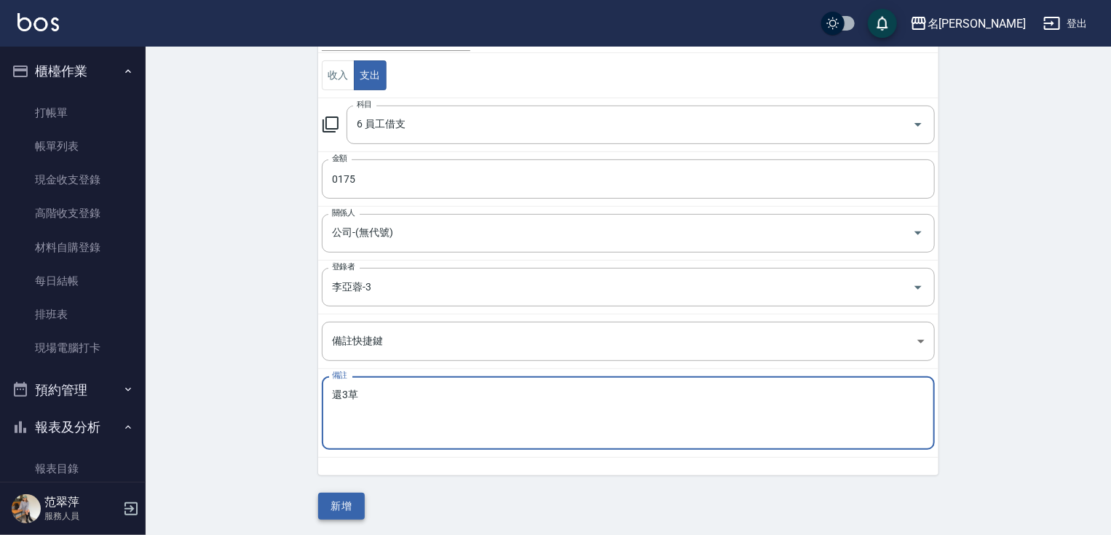
type textarea "還3草"
click at [344, 508] on button "新增" at bounding box center [341, 506] width 47 height 27
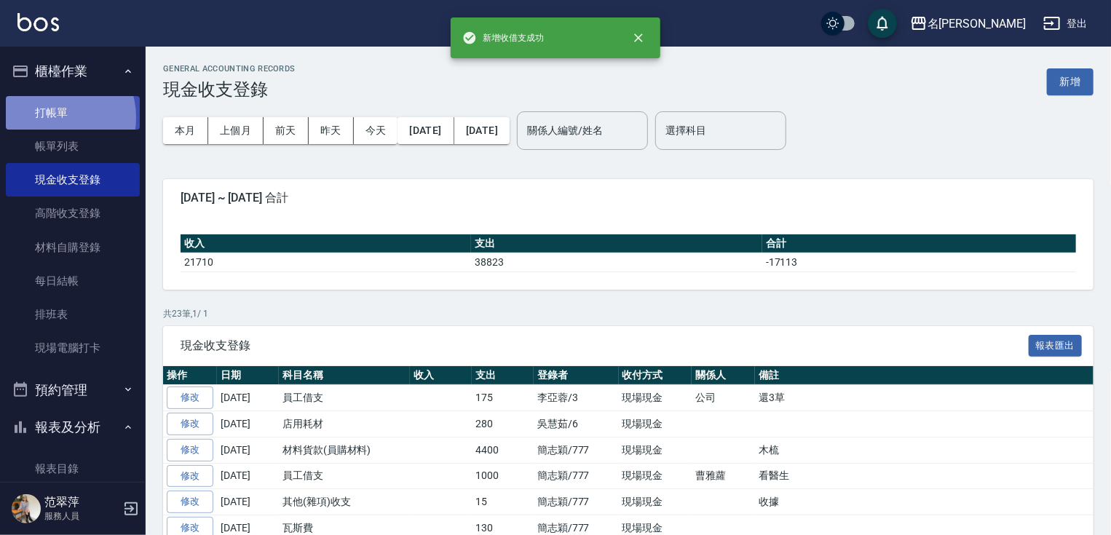
click at [52, 117] on link "打帳單" at bounding box center [73, 112] width 134 height 33
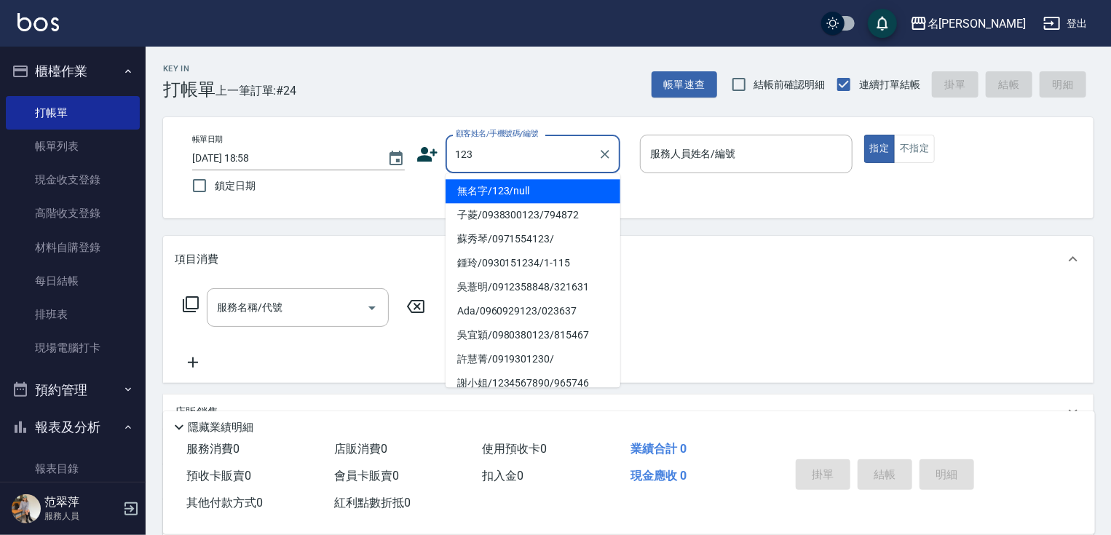
click at [499, 191] on li "無名字/123/null" at bounding box center [533, 191] width 175 height 24
type input "無名字/123/null"
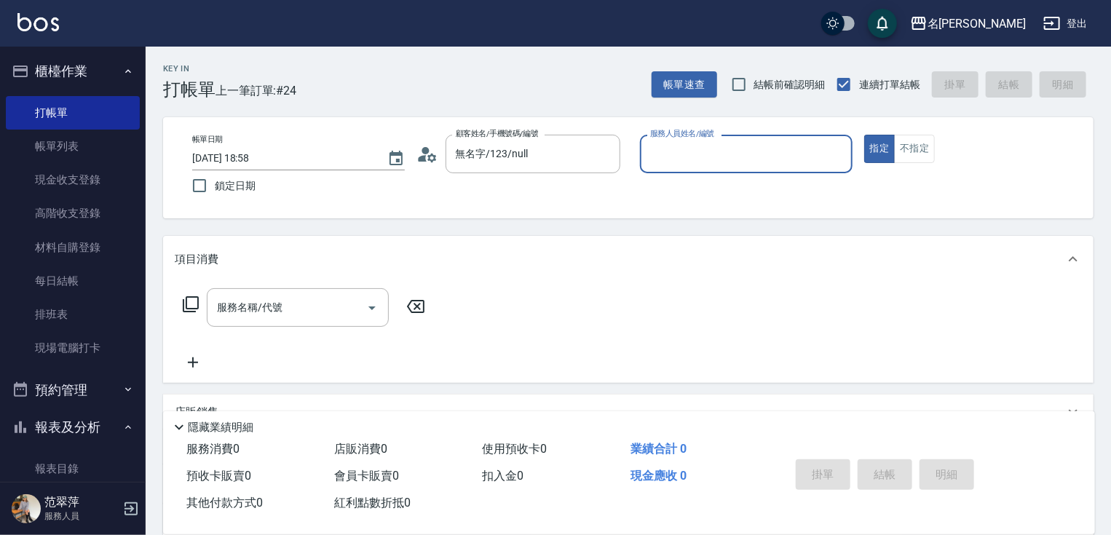
click at [667, 154] on input "服務人員姓名/編號" at bounding box center [747, 153] width 200 height 25
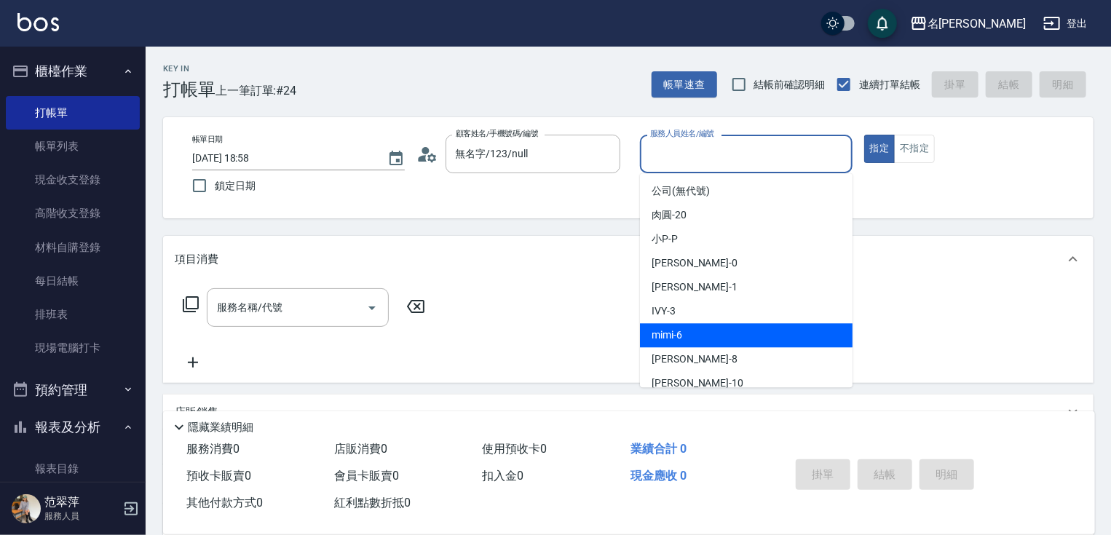
click at [687, 332] on div "mimi -6" at bounding box center [746, 335] width 213 height 24
type input "mimi-6"
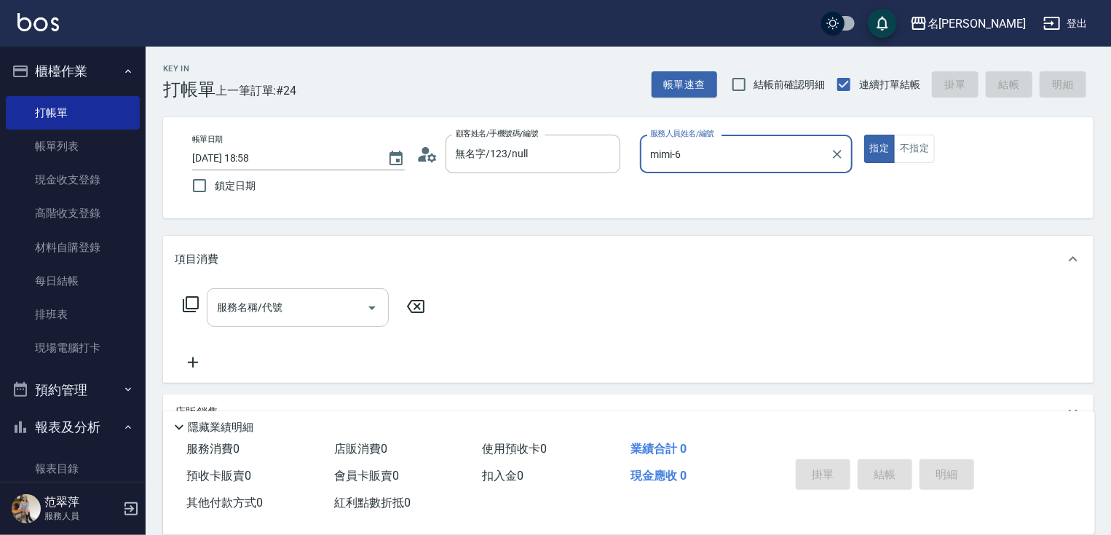
click at [306, 295] on input "服務名稱/代號" at bounding box center [286, 307] width 147 height 25
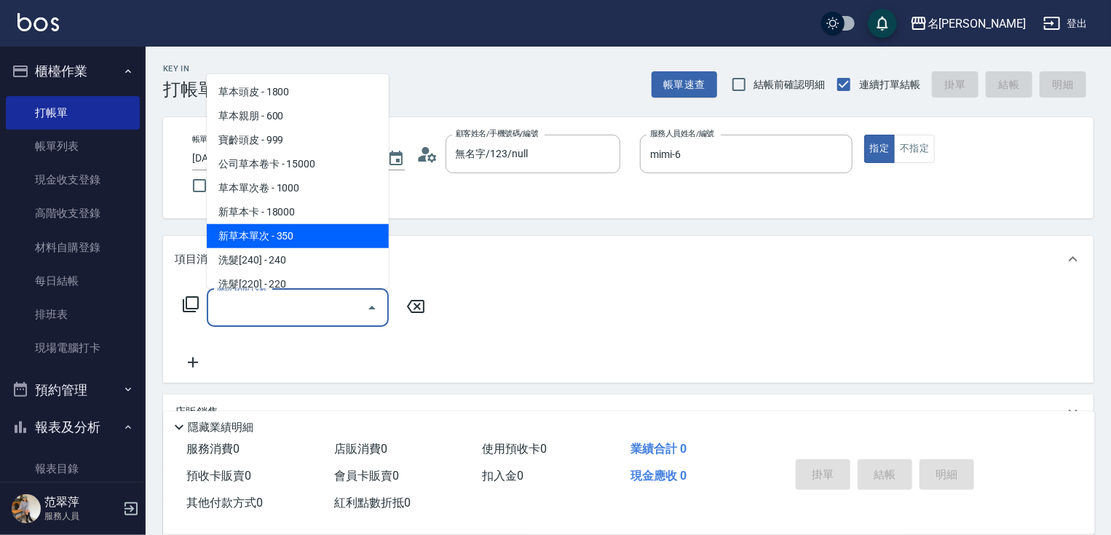
click at [317, 233] on span "新草本單次 - 350" at bounding box center [298, 236] width 182 height 24
type input "新草本單次(109)"
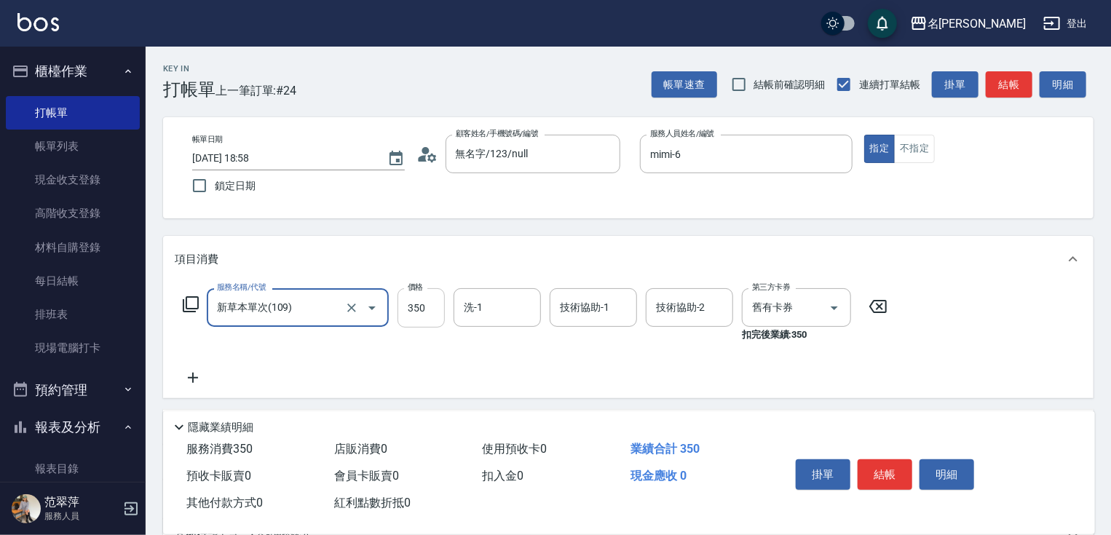
drag, startPoint x: 404, startPoint y: 314, endPoint x: 404, endPoint y: 305, distance: 8.7
click at [404, 314] on input "350" at bounding box center [421, 307] width 47 height 39
type input "438"
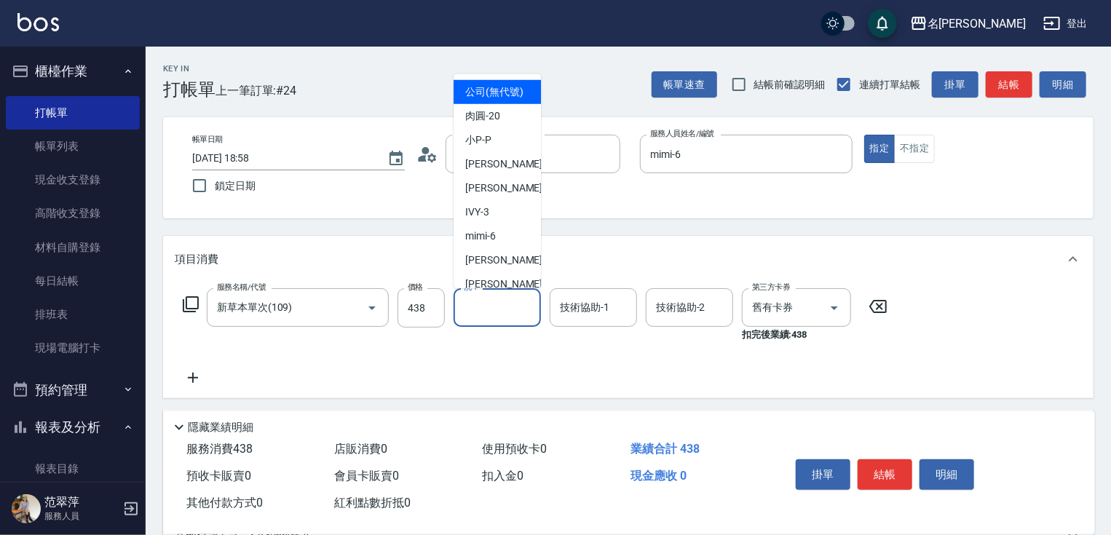
click at [488, 304] on input "洗-1" at bounding box center [497, 307] width 74 height 25
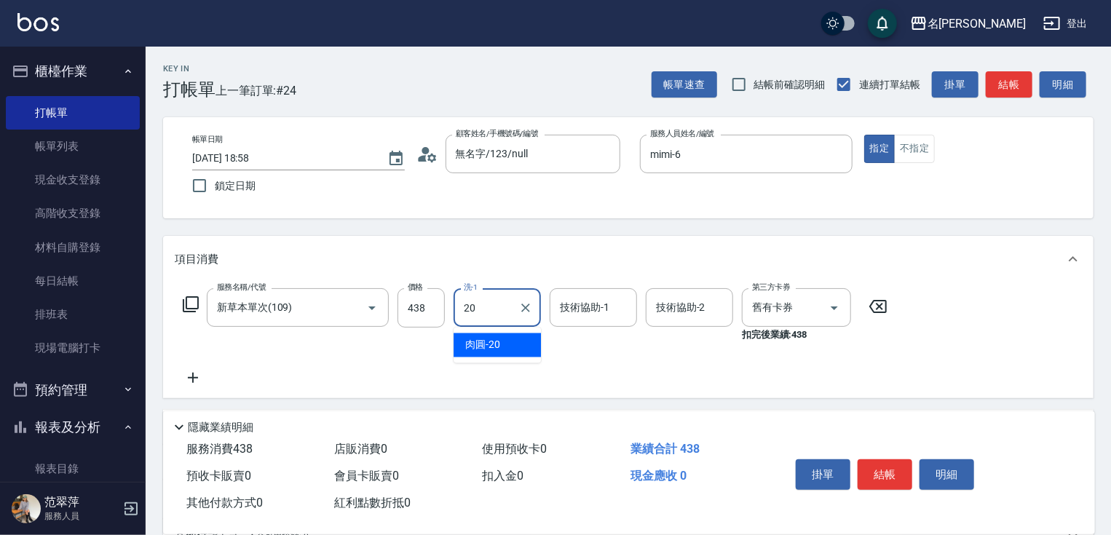
type input "肉圓-20"
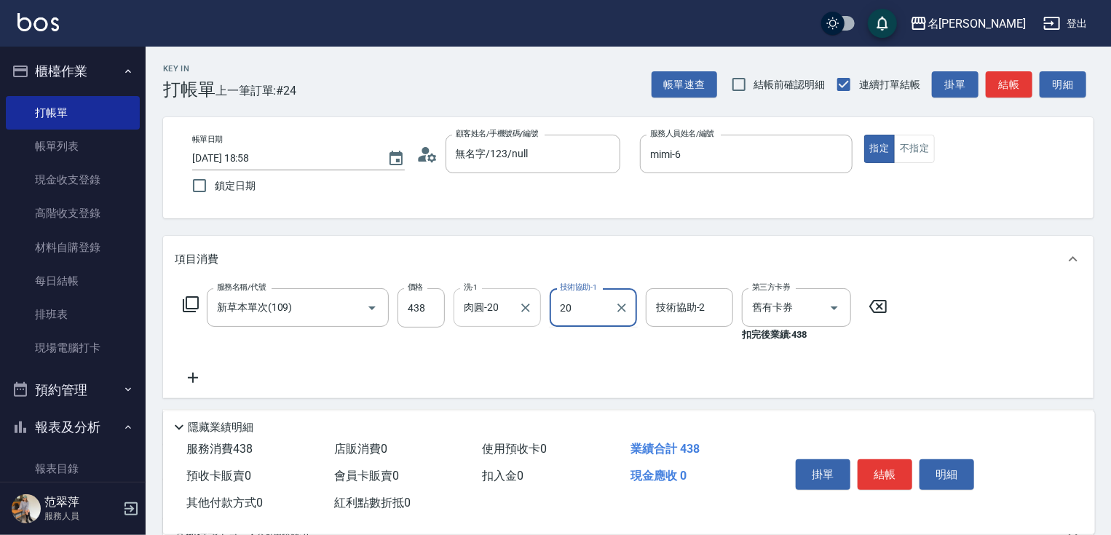
type input "肉圓-20"
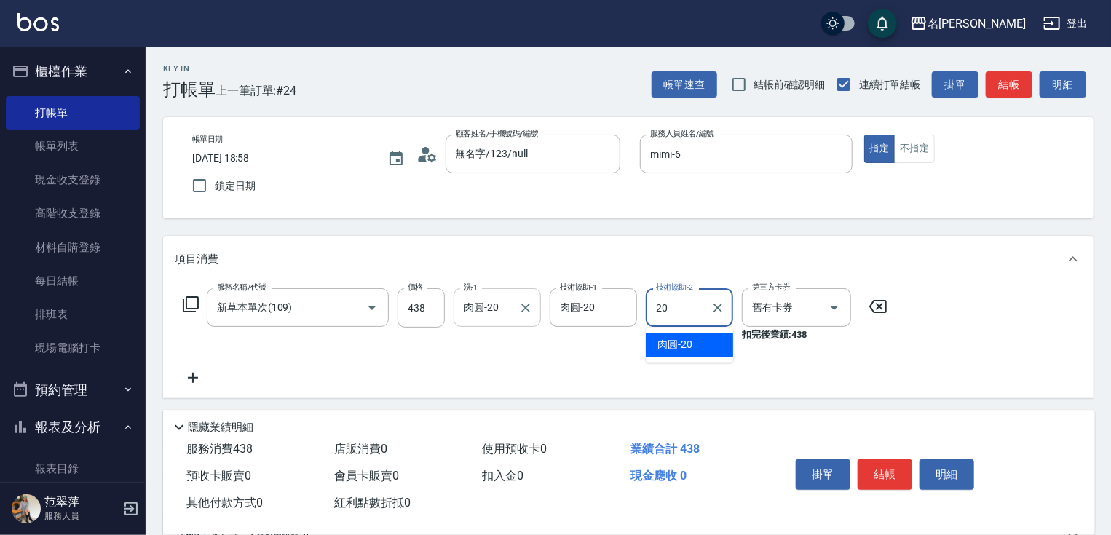
type input "肉圓-20"
drag, startPoint x: 195, startPoint y: 377, endPoint x: 196, endPoint y: 273, distance: 104.1
click at [195, 370] on icon at bounding box center [193, 377] width 36 height 17
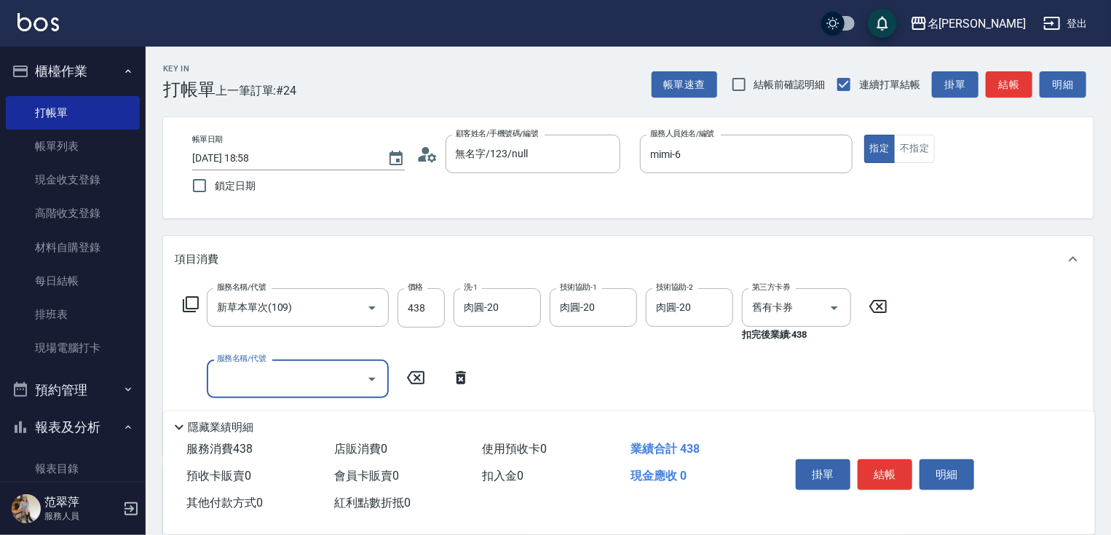
click at [192, 305] on icon at bounding box center [190, 304] width 17 height 17
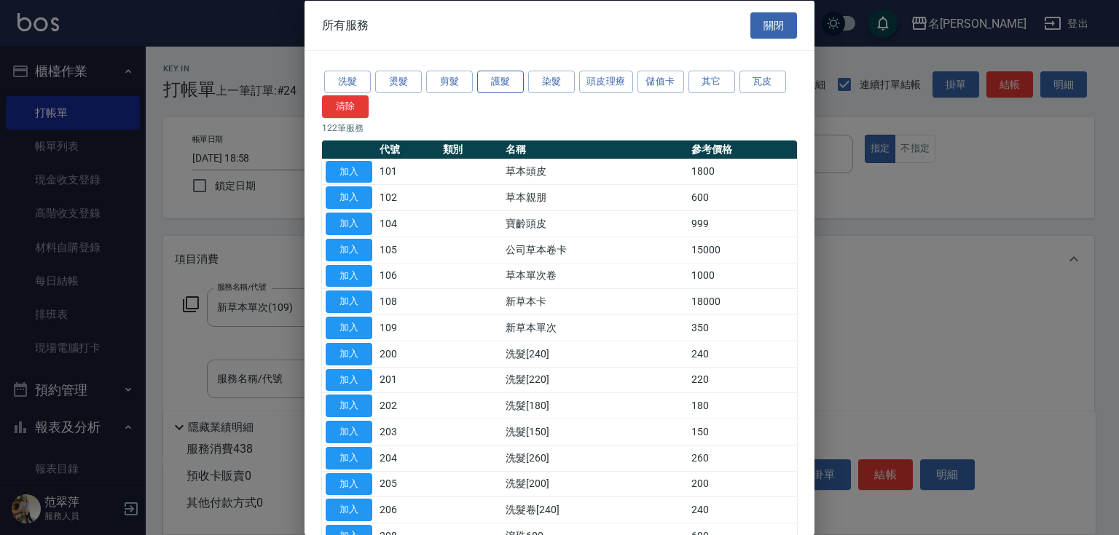
click at [502, 87] on button "護髮" at bounding box center [500, 82] width 47 height 23
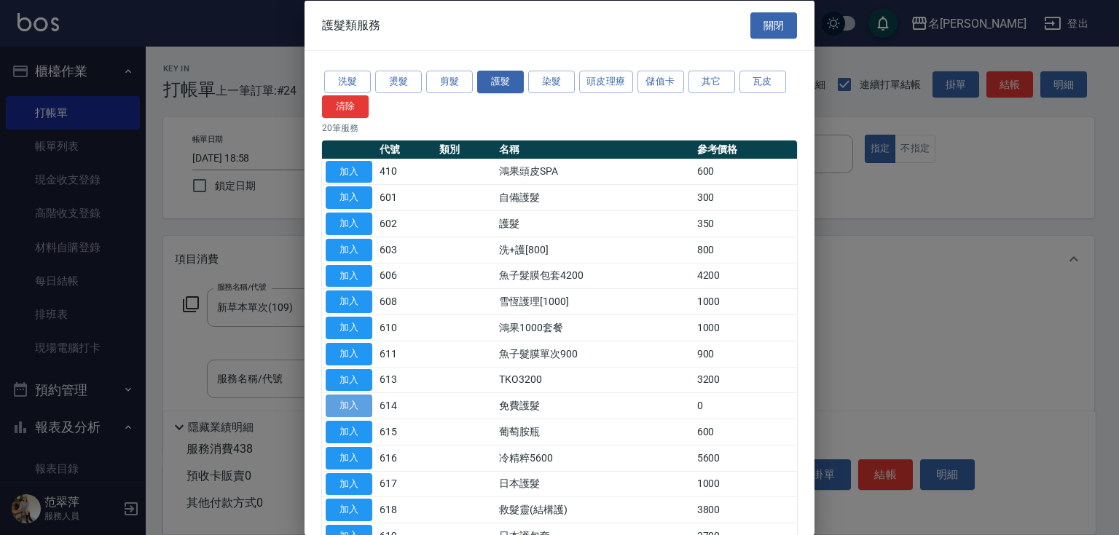
click at [358, 399] on button "加入" at bounding box center [349, 406] width 47 height 23
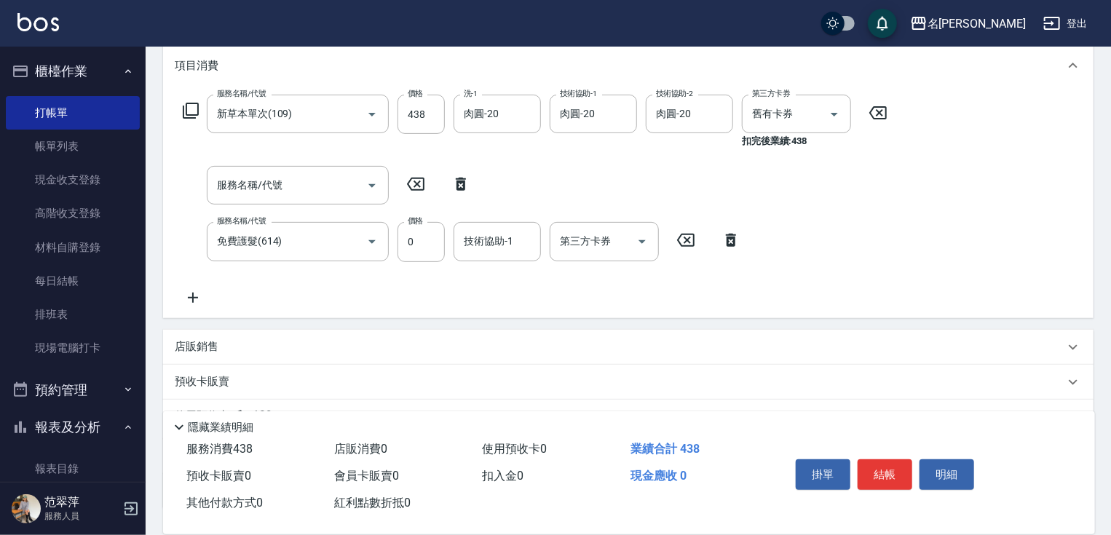
scroll to position [200, 0]
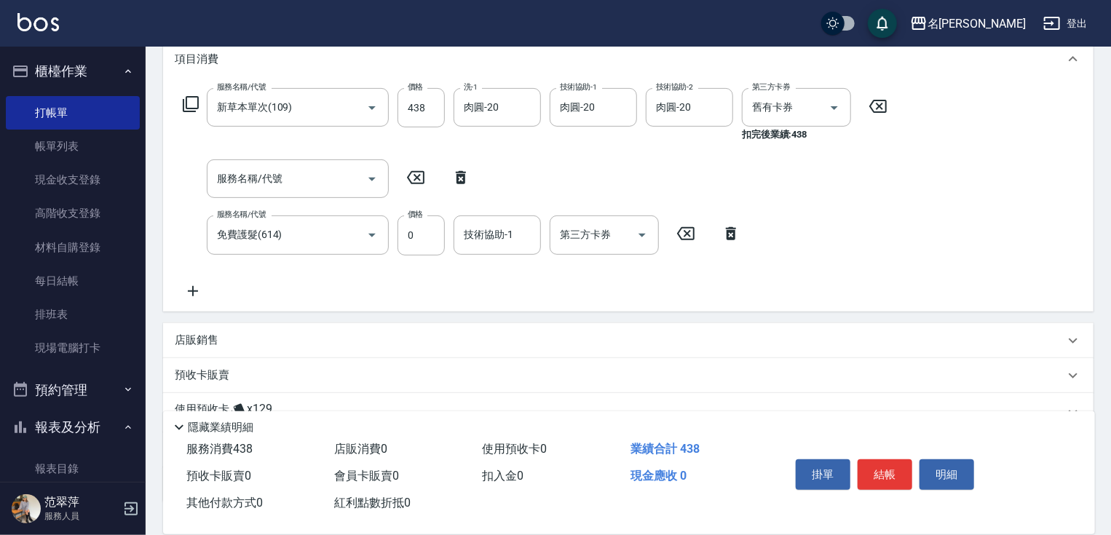
click at [504, 232] on div "技術協助-1 技術協助-1" at bounding box center [497, 235] width 87 height 39
type input "肉圓-20"
drag, startPoint x: 931, startPoint y: 383, endPoint x: 887, endPoint y: 432, distance: 65.5
click at [924, 401] on div "項目消費 服務名稱/代號 新草本單次(109) 服務名稱/代號 價格 438 價格 洗-1 肉圓-20 洗-1 技術協助-1 肉圓-20 技術協助-1 技術協…" at bounding box center [628, 269] width 931 height 466
click at [864, 468] on button "結帳" at bounding box center [885, 475] width 55 height 31
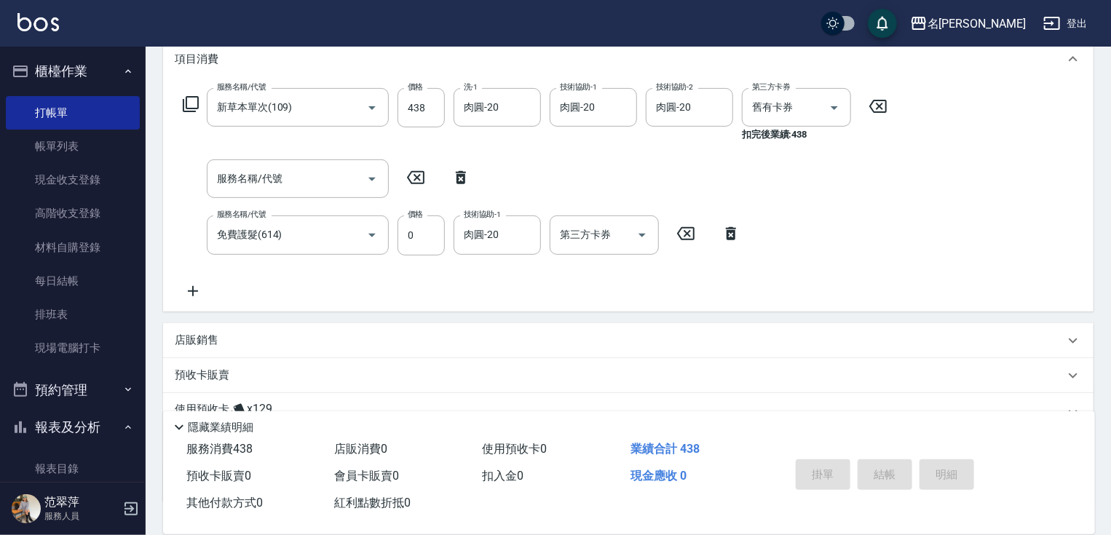
type input "2025/09/15 19:15"
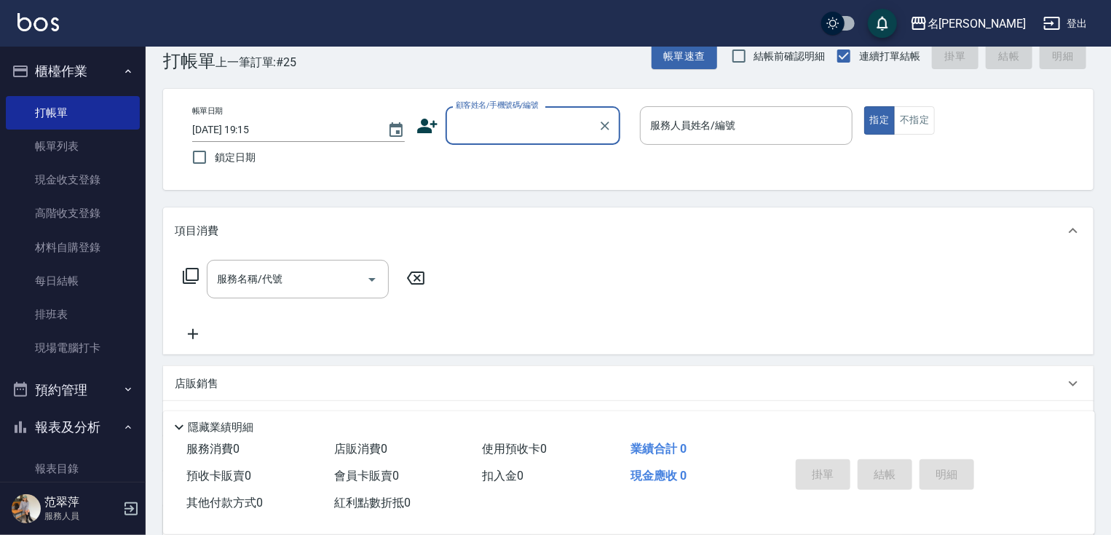
scroll to position [0, 0]
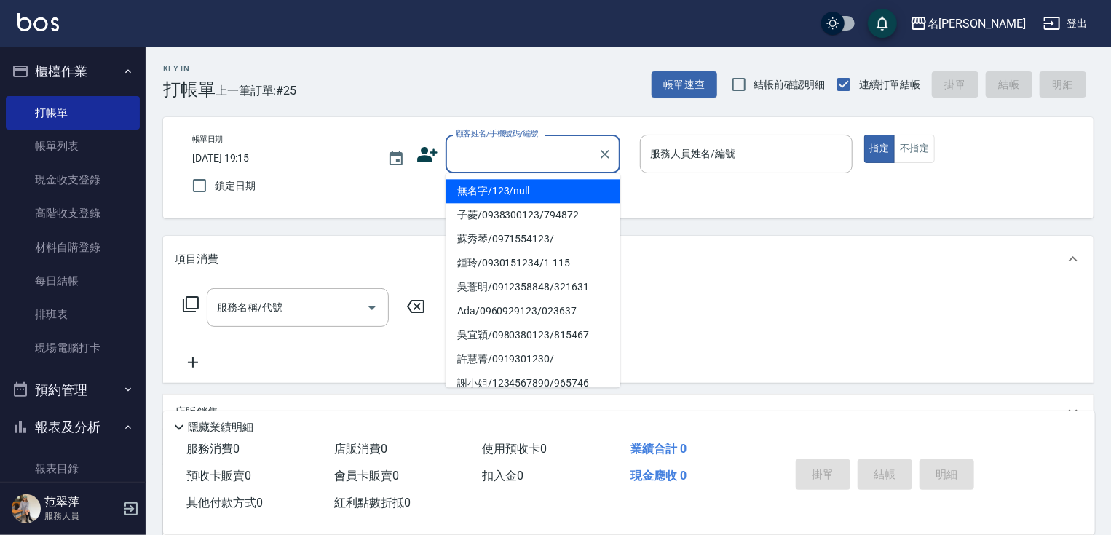
click at [513, 157] on input "顧客姓名/手機號碼/編號" at bounding box center [522, 153] width 140 height 25
click at [539, 198] on li "無名字/123/null" at bounding box center [533, 191] width 175 height 24
type input "無名字/123/null"
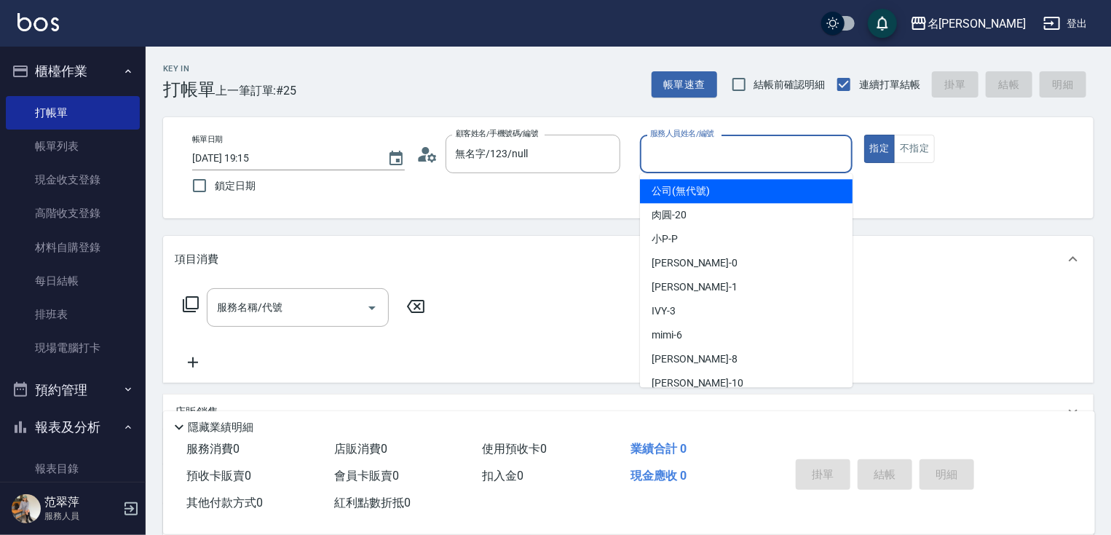
drag, startPoint x: 722, startPoint y: 153, endPoint x: 706, endPoint y: 212, distance: 61.3
click at [720, 162] on input "服務人員姓名/編號" at bounding box center [747, 153] width 200 height 25
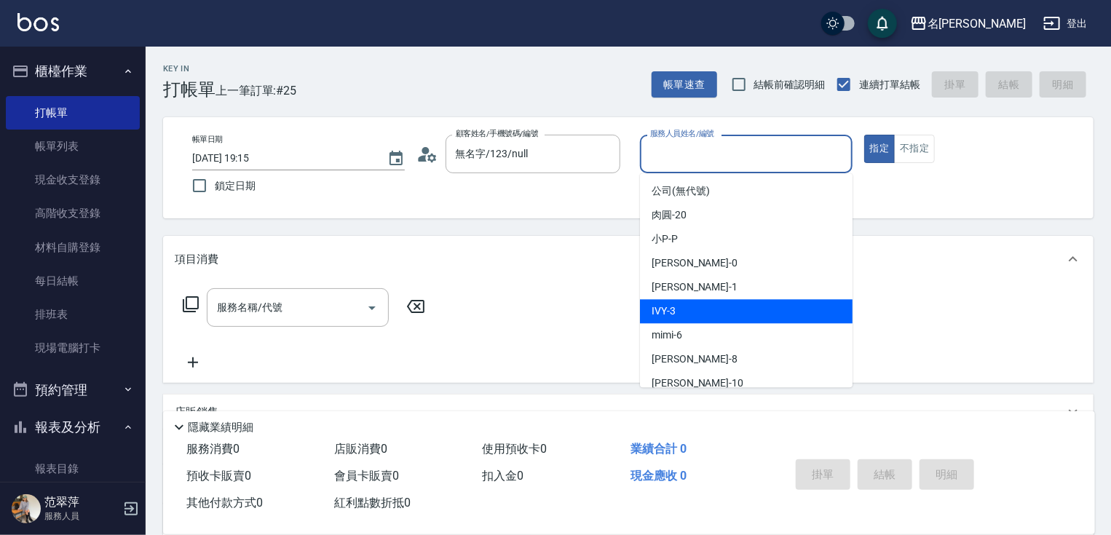
click at [693, 319] on div "IVY -3" at bounding box center [746, 311] width 213 height 24
type input "IVY-3"
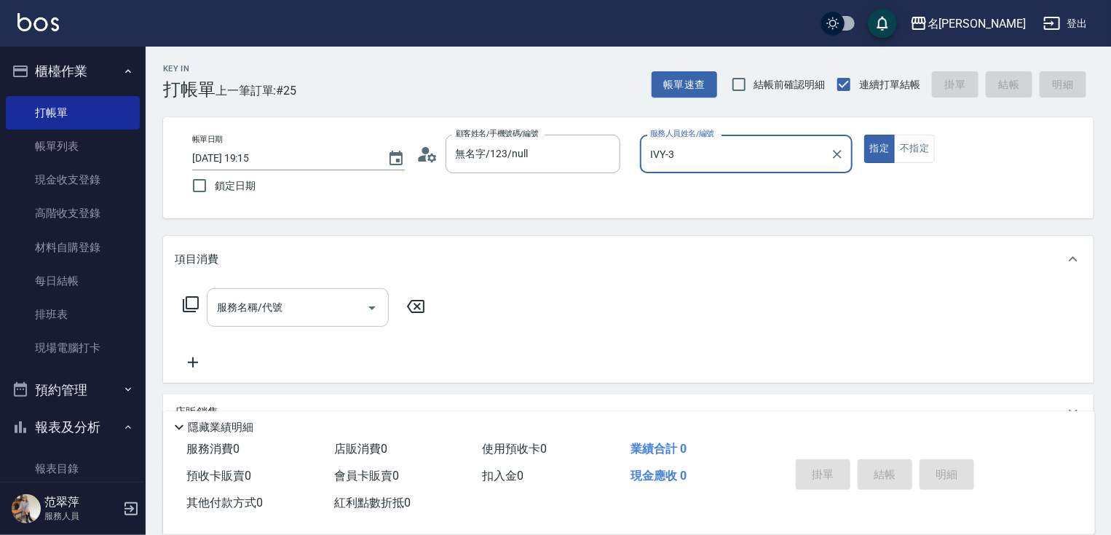
click at [326, 300] on input "服務名稱/代號" at bounding box center [286, 307] width 147 height 25
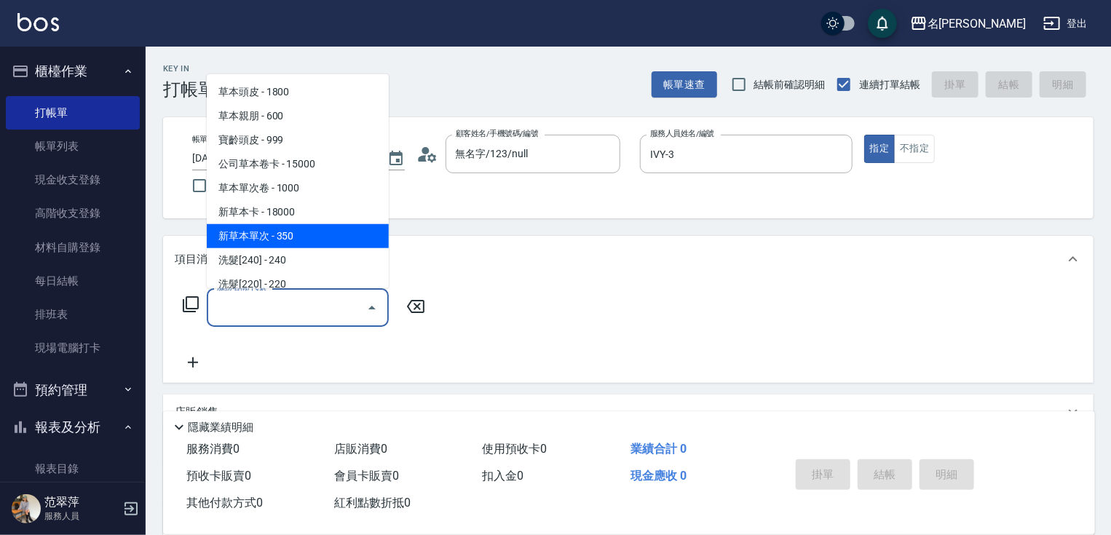
click at [315, 236] on span "新草本單次 - 350" at bounding box center [298, 236] width 182 height 24
type input "新草本單次(109)"
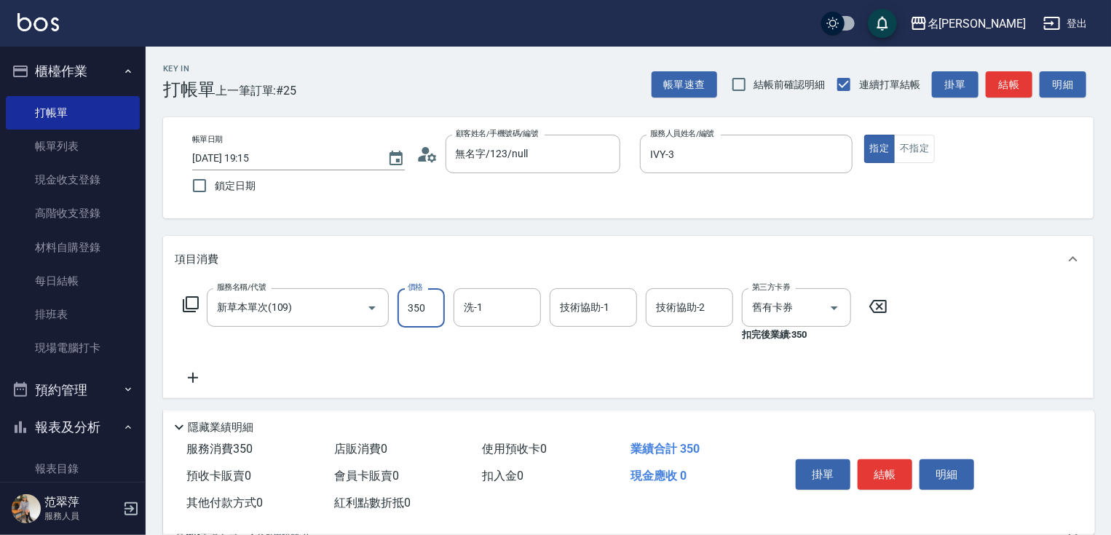
click at [411, 304] on input "350" at bounding box center [421, 307] width 47 height 39
type input "38"
type input "IVY-3"
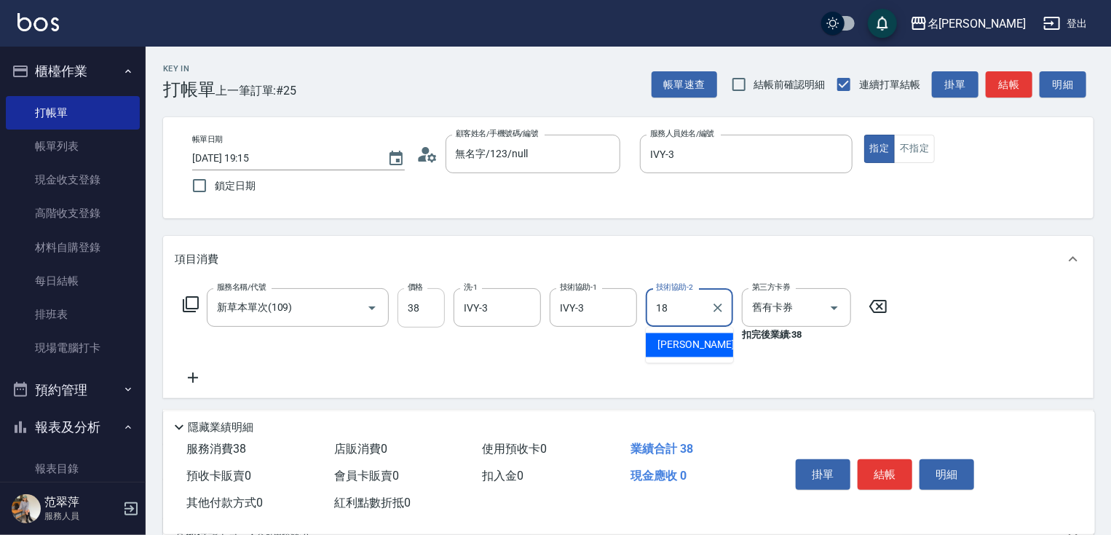
type input "小慧-18"
drag, startPoint x: 433, startPoint y: 321, endPoint x: 439, endPoint y: 314, distance: 9.3
click at [435, 320] on input "38" at bounding box center [421, 307] width 47 height 39
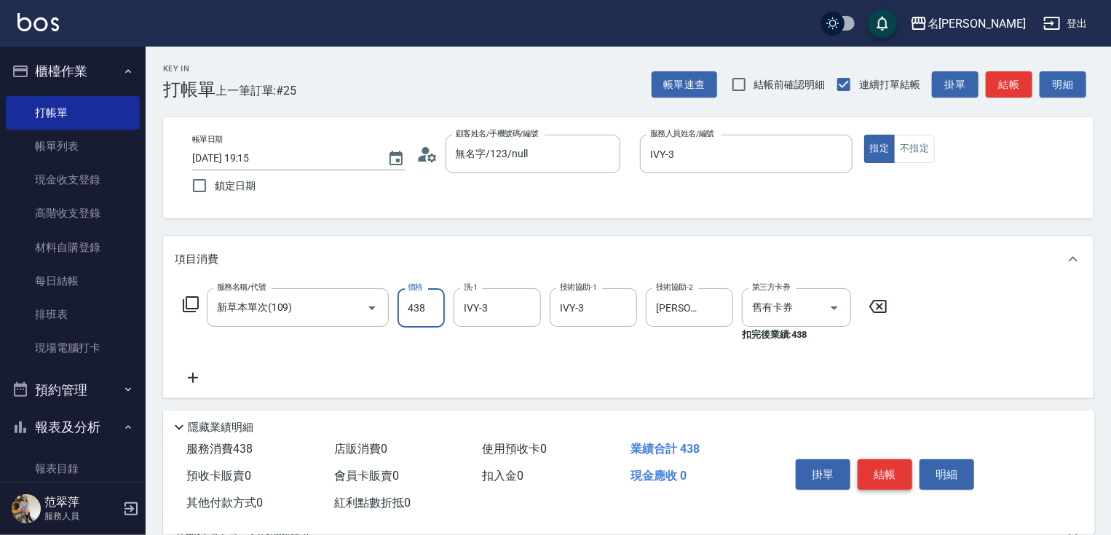
type input "438"
click at [874, 472] on button "結帳" at bounding box center [885, 475] width 55 height 31
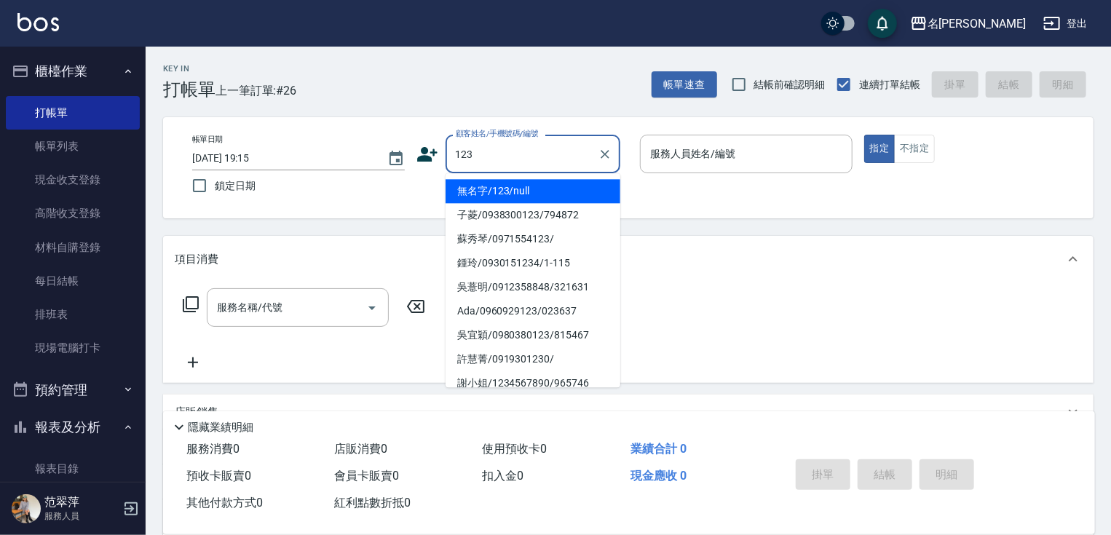
click at [536, 187] on li "無名字/123/null" at bounding box center [533, 191] width 175 height 24
type input "無名字/123/null"
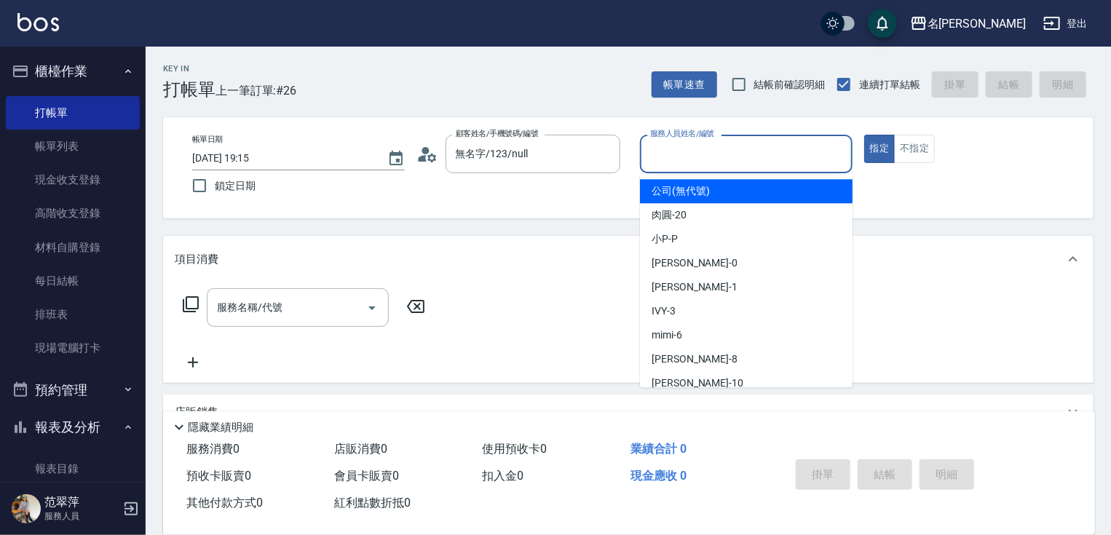
click at [693, 153] on input "服務人員姓名/編號" at bounding box center [747, 153] width 200 height 25
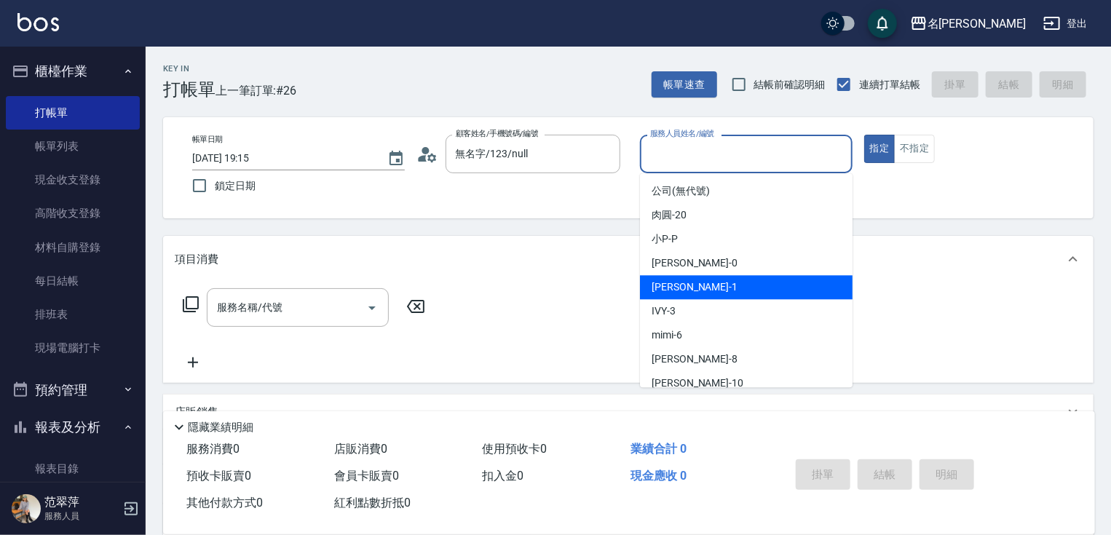
click at [714, 291] on div "Joanne -1" at bounding box center [746, 287] width 213 height 24
type input "Joanne-1"
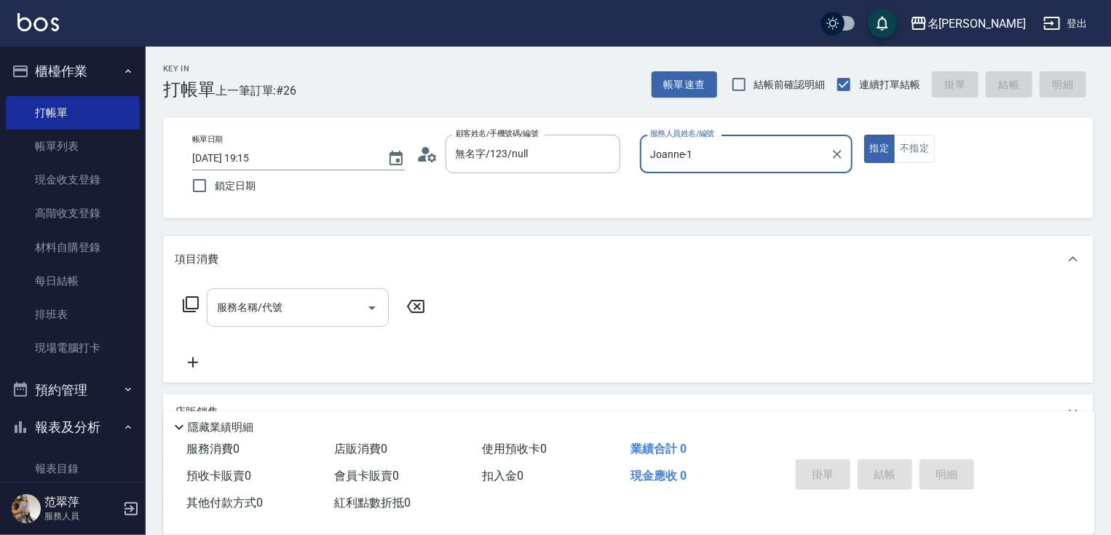
click at [310, 304] on input "服務名稱/代號" at bounding box center [286, 307] width 147 height 25
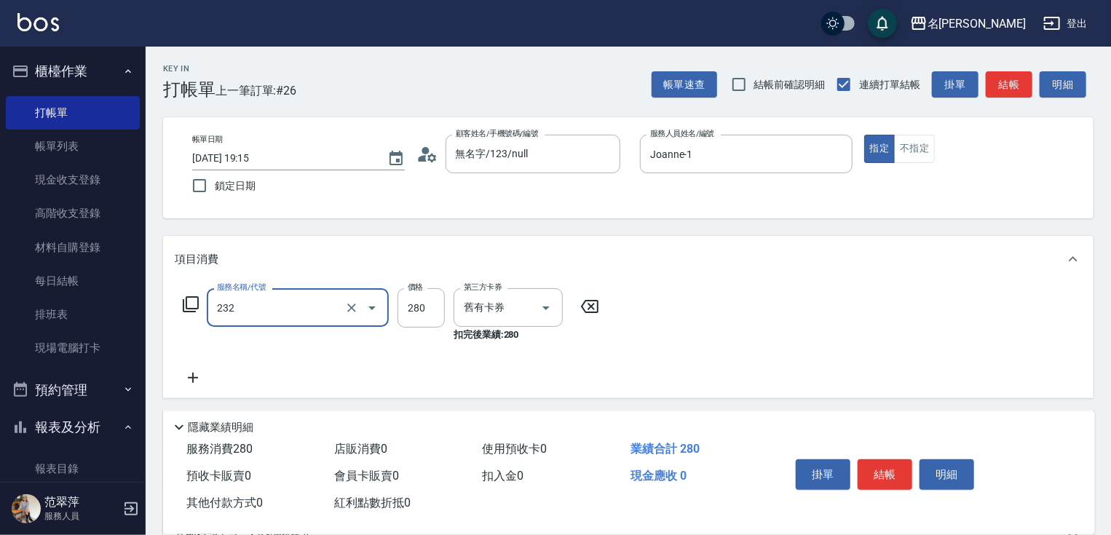
type input "洗髮卷280(232)"
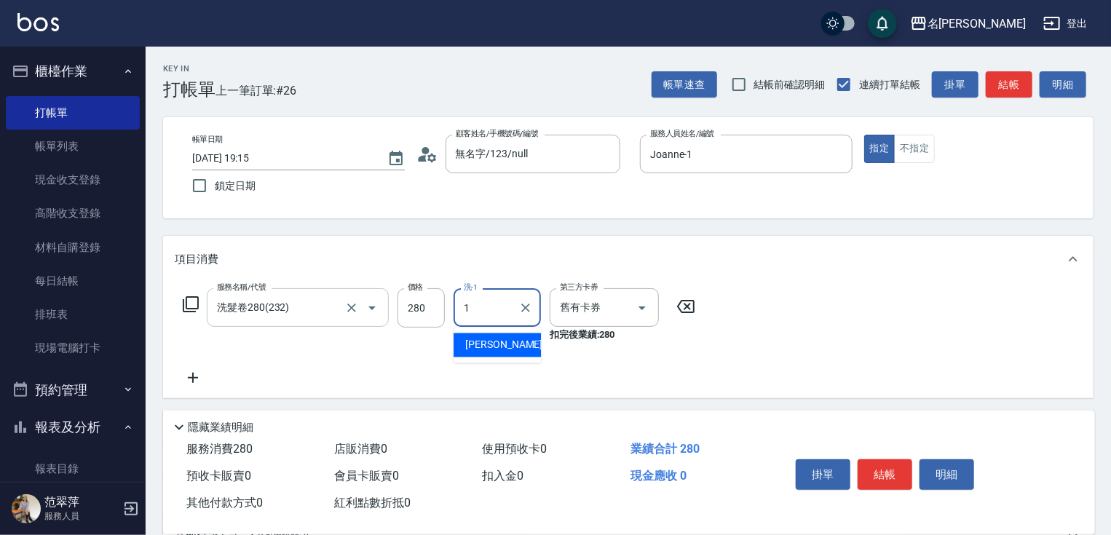
type input "Joanne-1"
click at [868, 463] on button "結帳" at bounding box center [885, 475] width 55 height 31
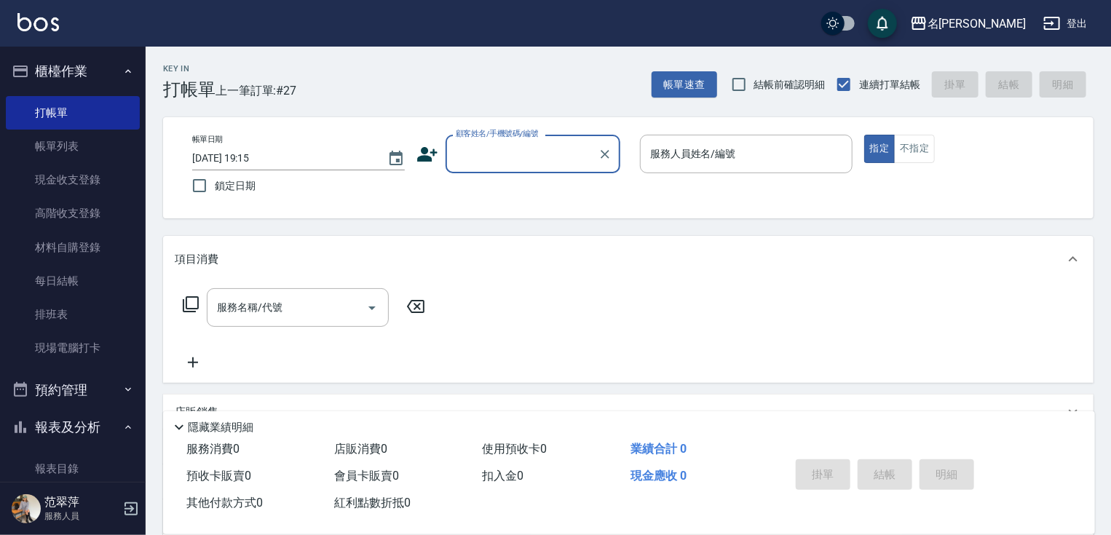
type input "2"
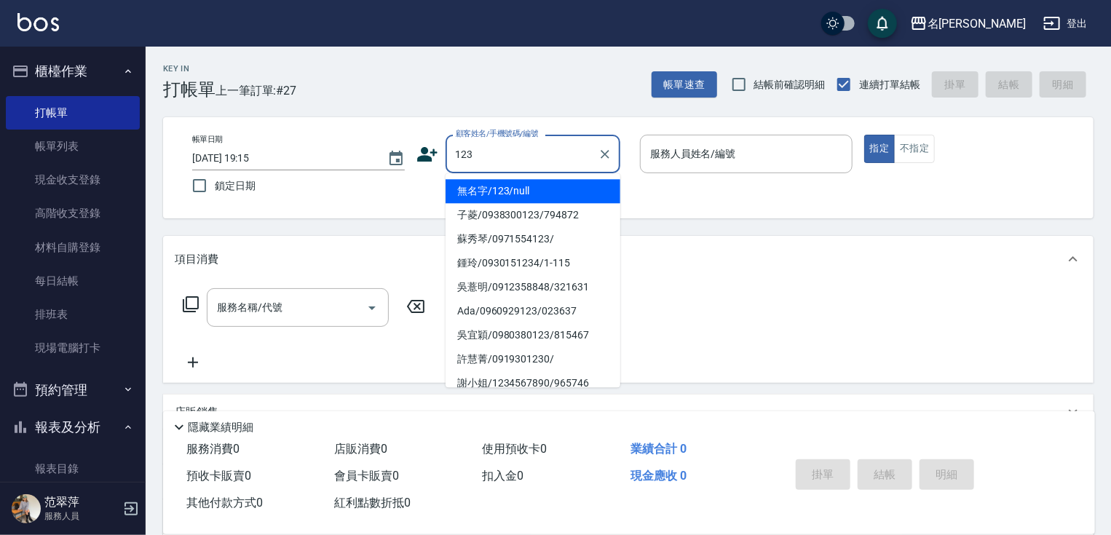
click at [568, 189] on li "無名字/123/null" at bounding box center [533, 191] width 175 height 24
type input "無名字/123/null"
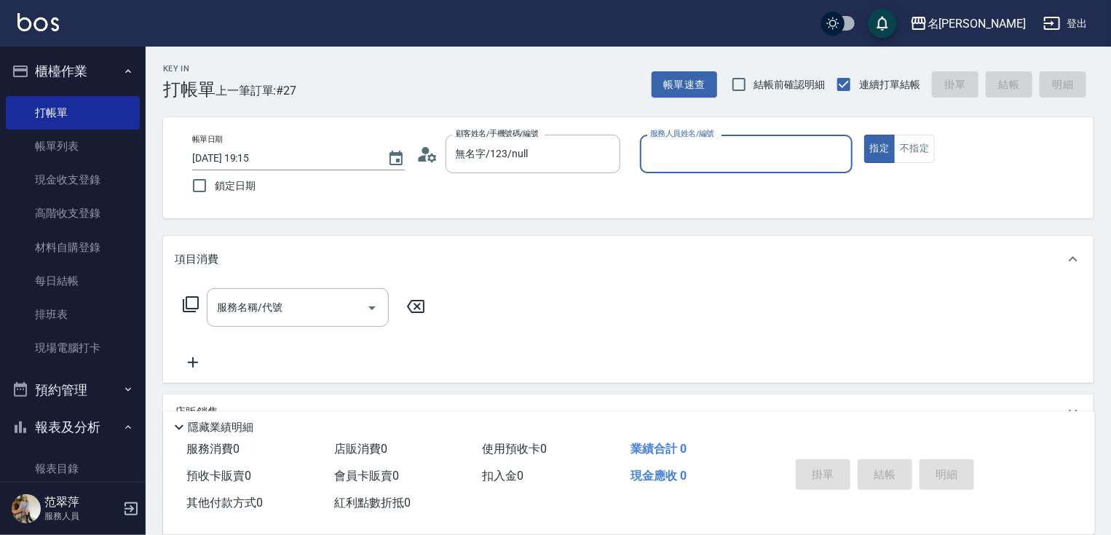
drag, startPoint x: 697, startPoint y: 138, endPoint x: 704, endPoint y: 160, distance: 23.0
click at [700, 148] on div "服務人員姓名/編號 服務人員姓名/編號" at bounding box center [746, 154] width 213 height 39
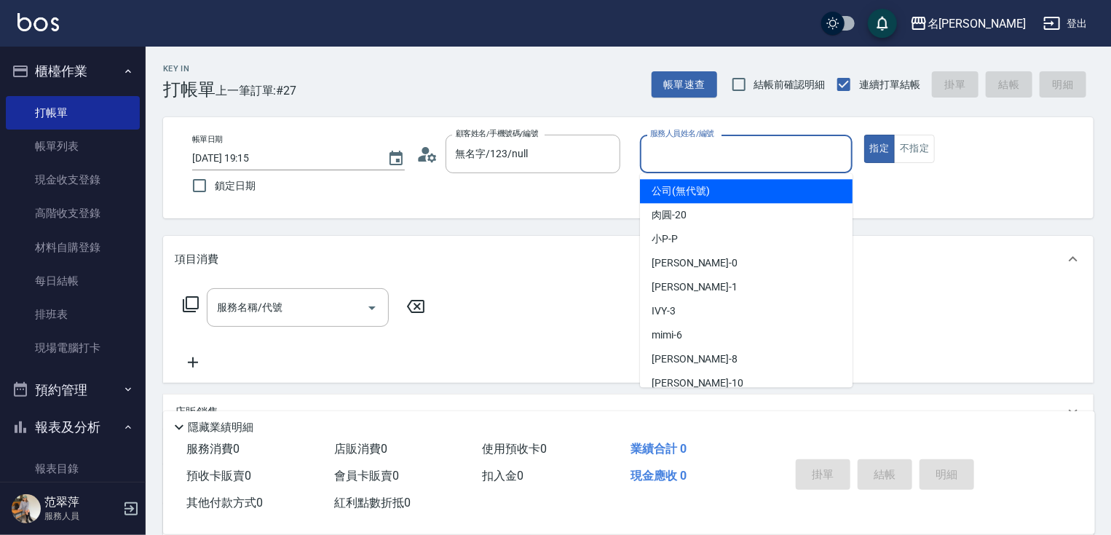
drag, startPoint x: 673, startPoint y: 157, endPoint x: 687, endPoint y: 220, distance: 65.0
click at [673, 165] on input "服務人員姓名/編號" at bounding box center [747, 153] width 200 height 25
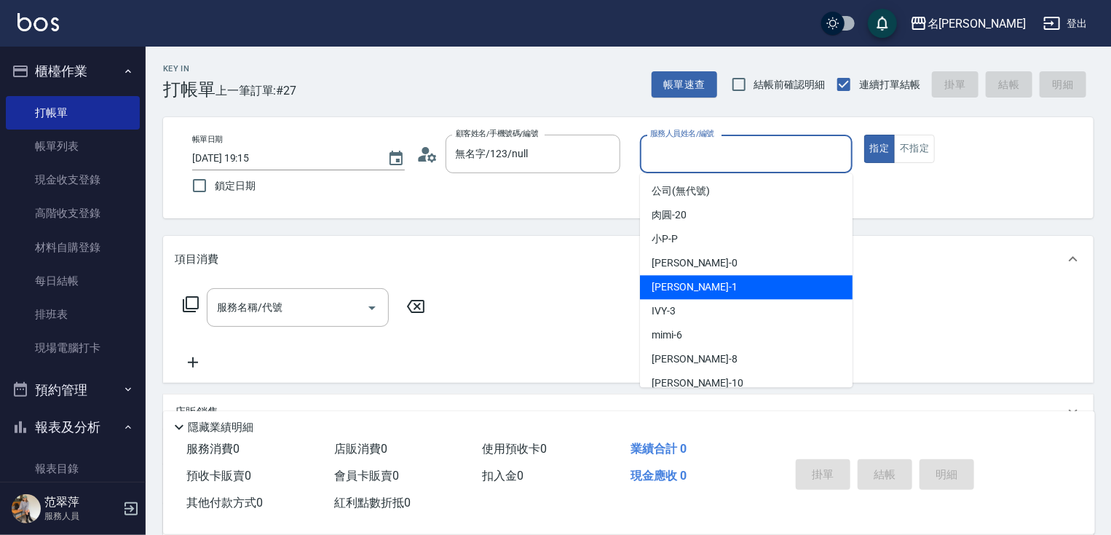
drag, startPoint x: 693, startPoint y: 282, endPoint x: 684, endPoint y: 283, distance: 8.9
click at [693, 280] on span "Joanne -1" at bounding box center [695, 287] width 86 height 15
type input "Joanne-1"
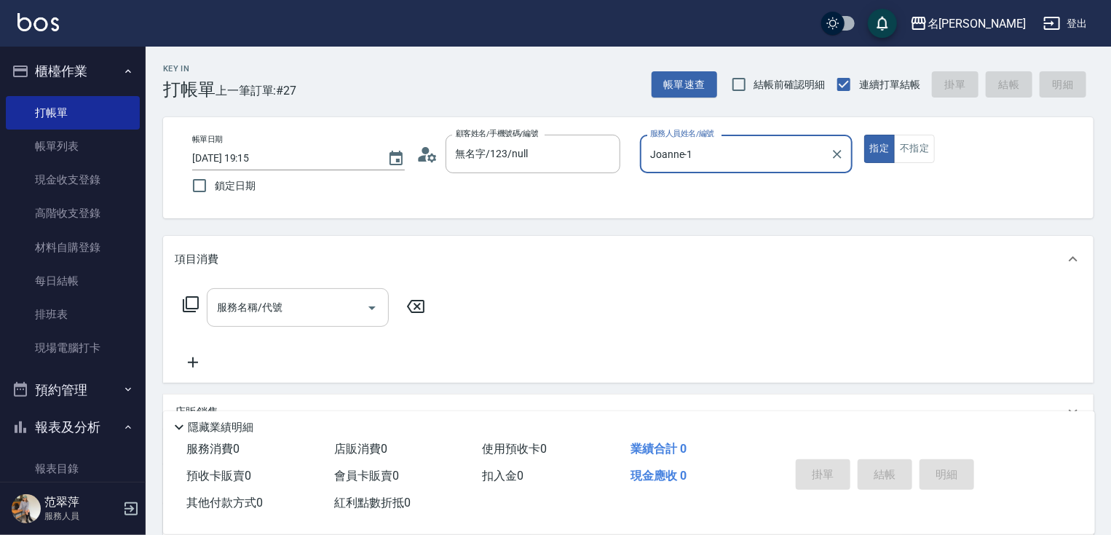
click at [318, 304] on input "服務名稱/代號" at bounding box center [286, 307] width 147 height 25
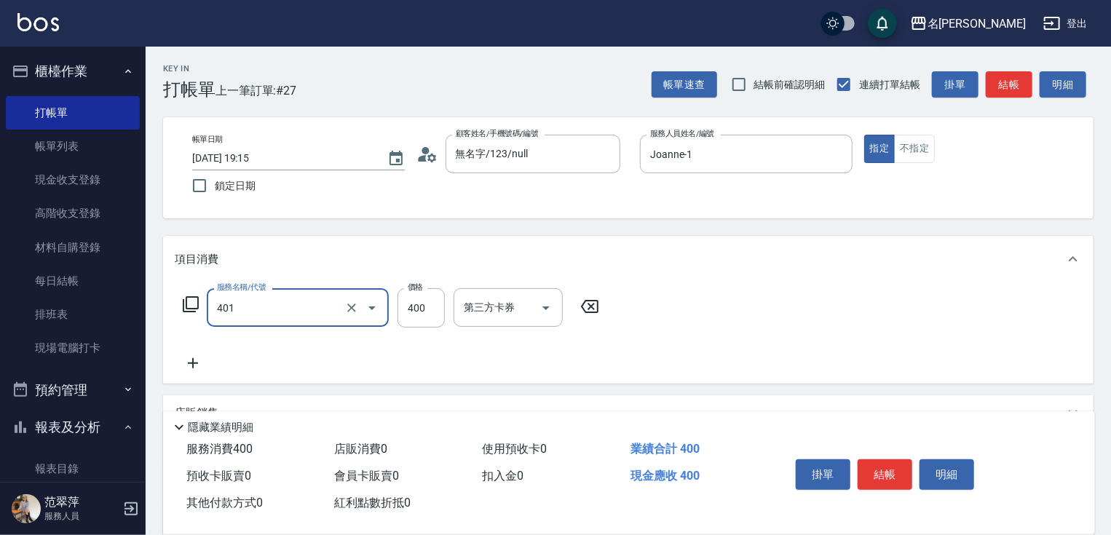
type input "剪髮(400)(401)"
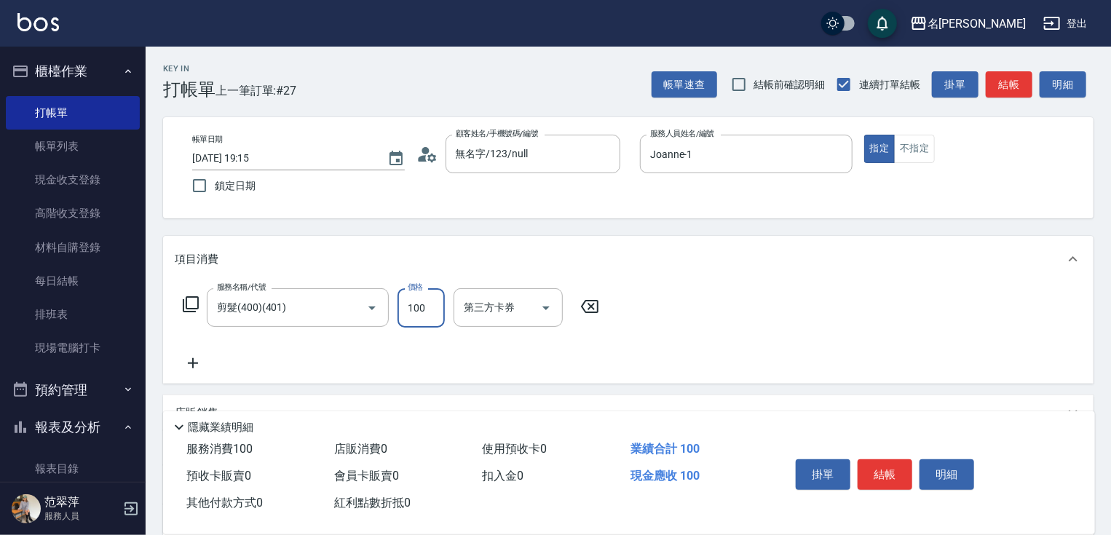
type input "100"
click at [871, 454] on div "掛單 結帳 明細" at bounding box center [885, 477] width 190 height 46
click at [870, 460] on button "結帳" at bounding box center [885, 475] width 55 height 31
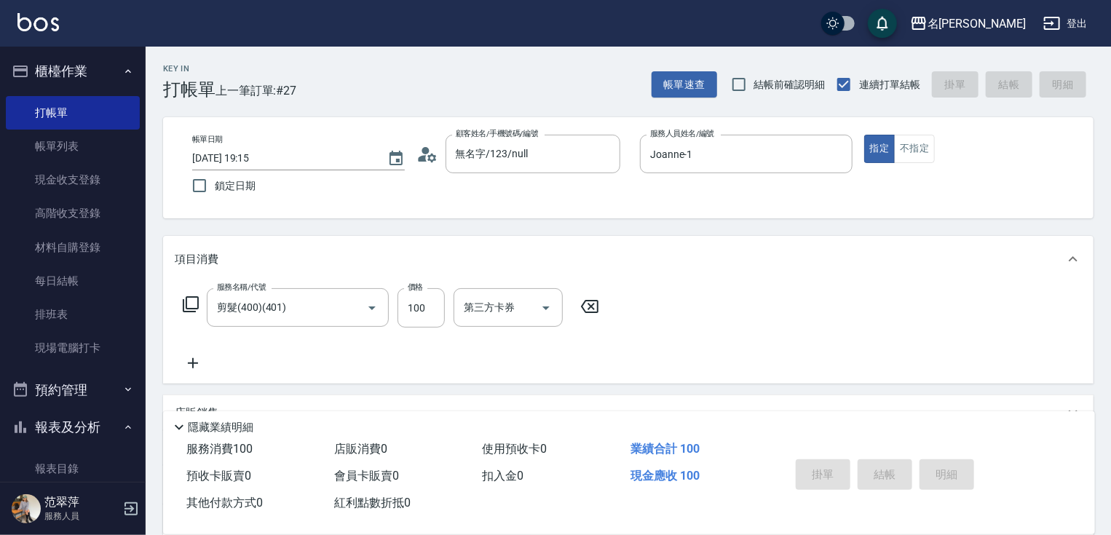
type input "2025/09/15 19:16"
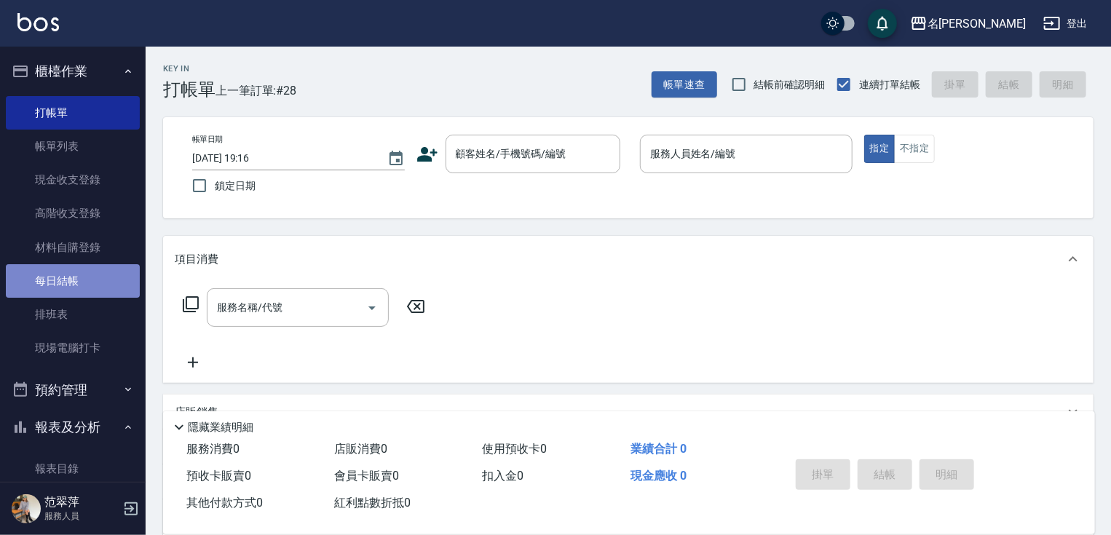
click at [74, 290] on link "每日結帳" at bounding box center [73, 280] width 134 height 33
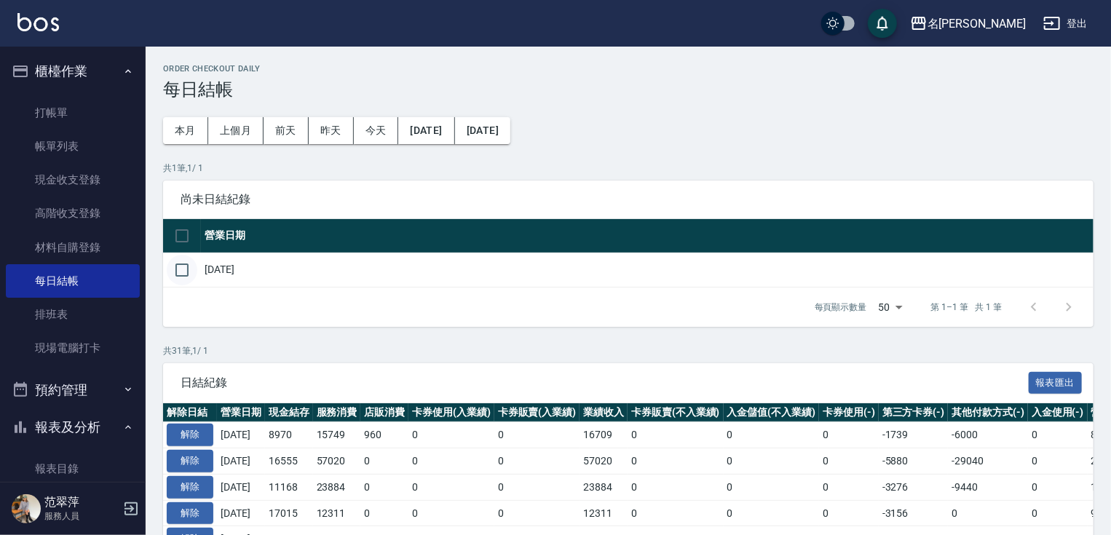
click at [181, 267] on input "checkbox" at bounding box center [182, 270] width 31 height 31
checkbox input "true"
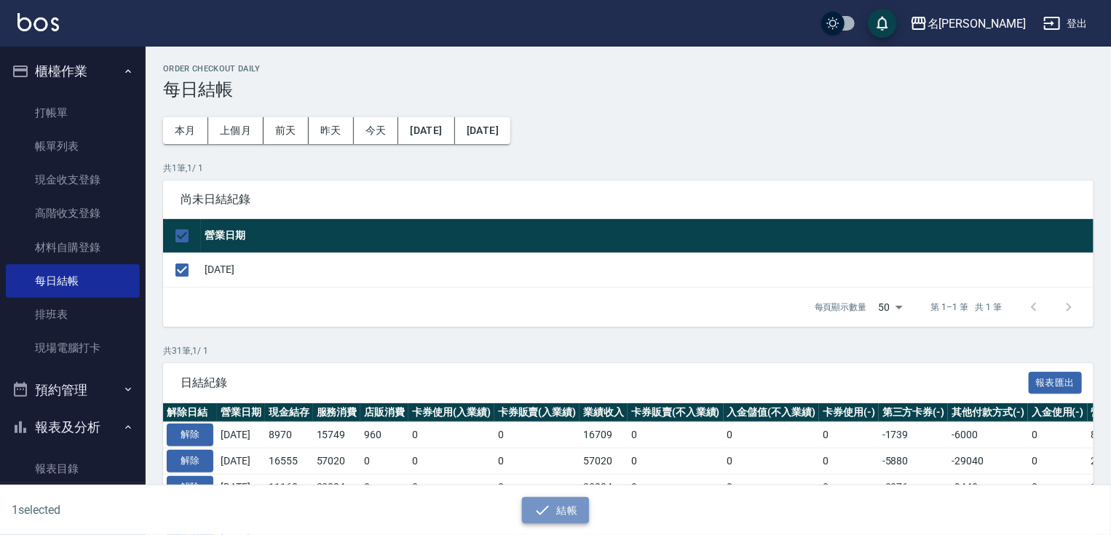
click at [572, 509] on button "結帳" at bounding box center [556, 510] width 68 height 27
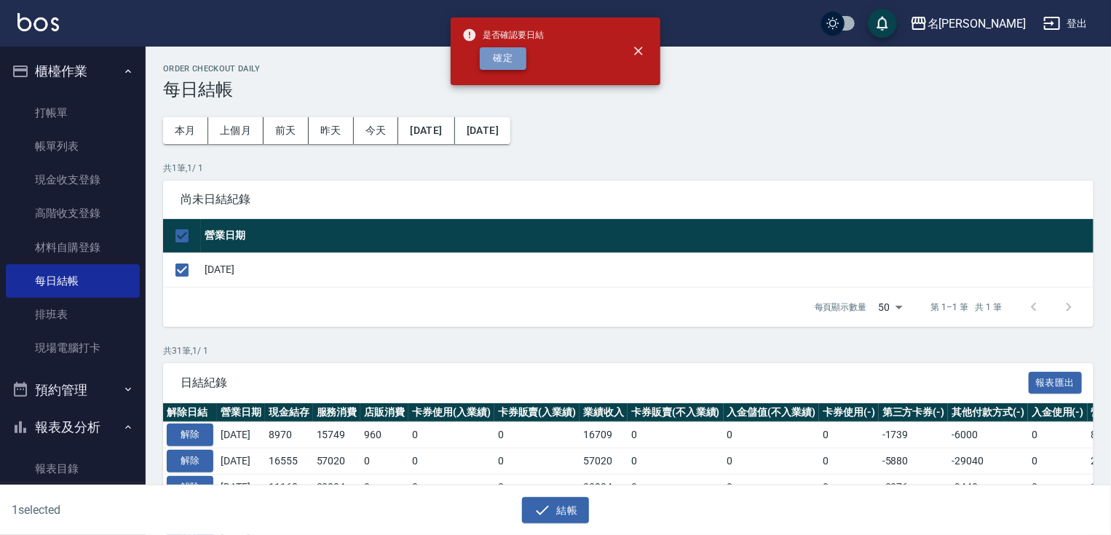
click at [518, 58] on button "確定" at bounding box center [503, 58] width 47 height 23
checkbox input "false"
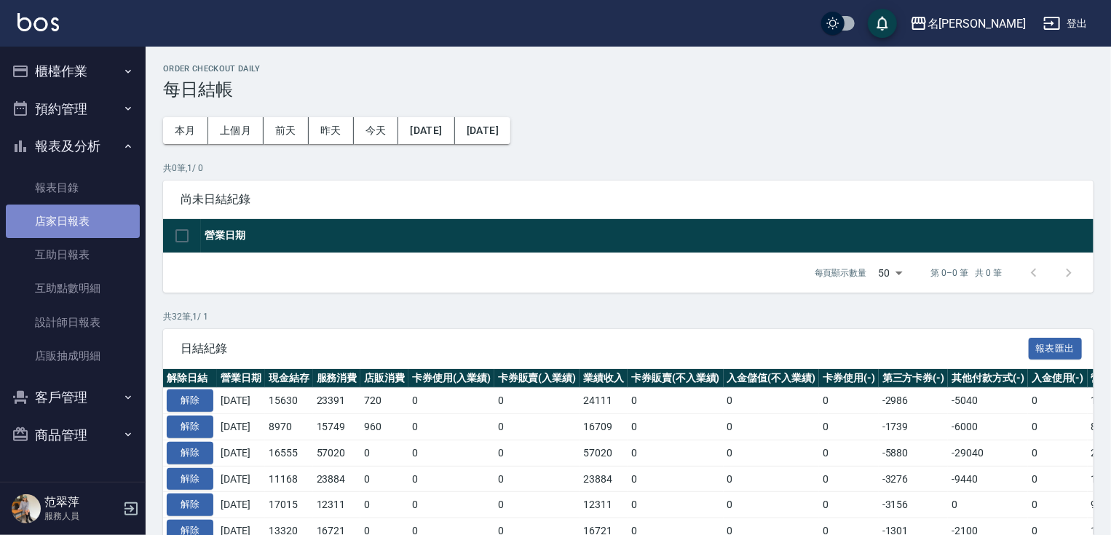
click at [78, 219] on link "店家日報表" at bounding box center [73, 221] width 134 height 33
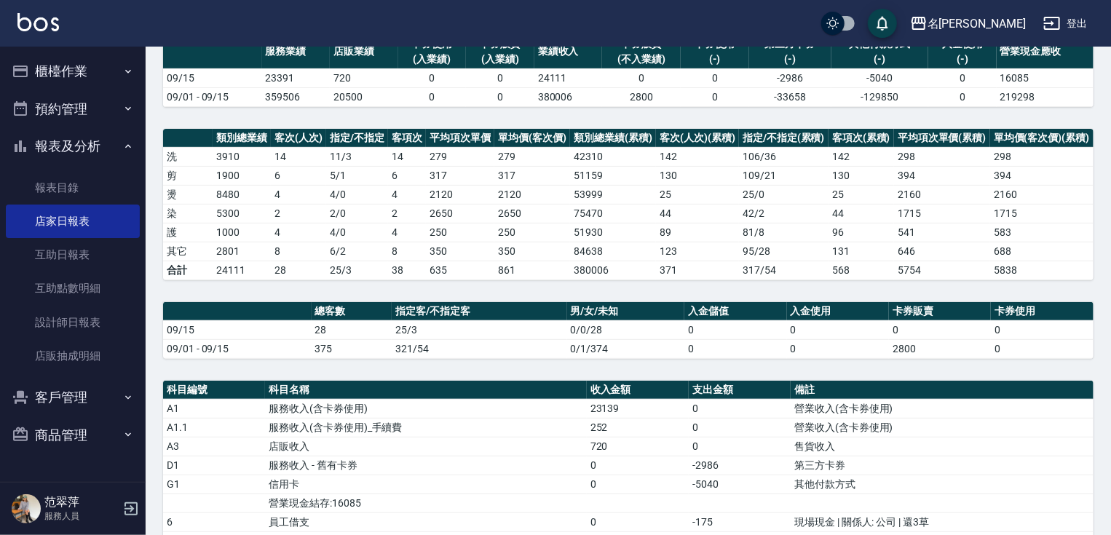
scroll to position [132, 0]
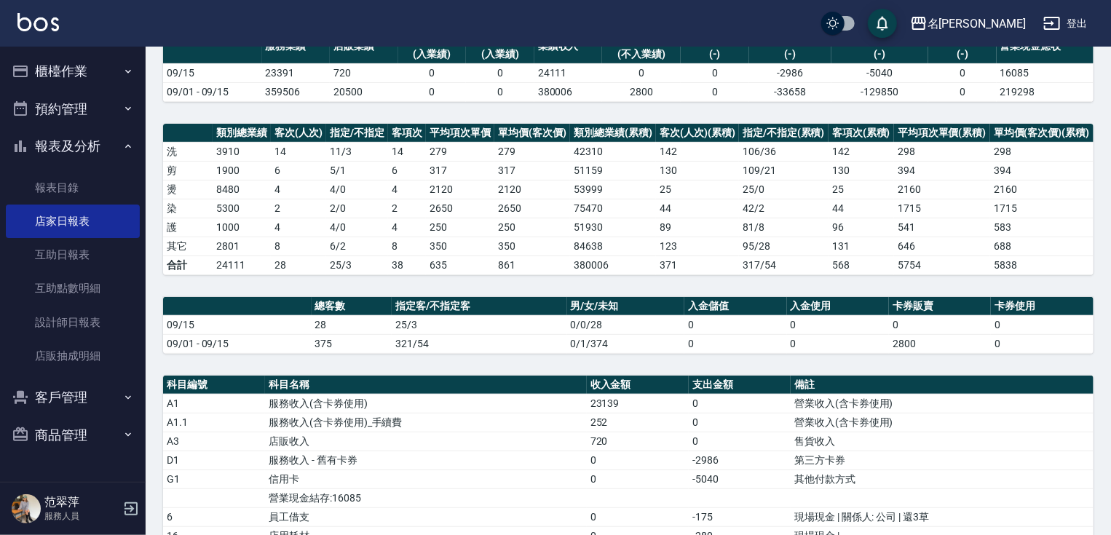
click at [68, 70] on button "櫃檯作業" at bounding box center [73, 71] width 134 height 38
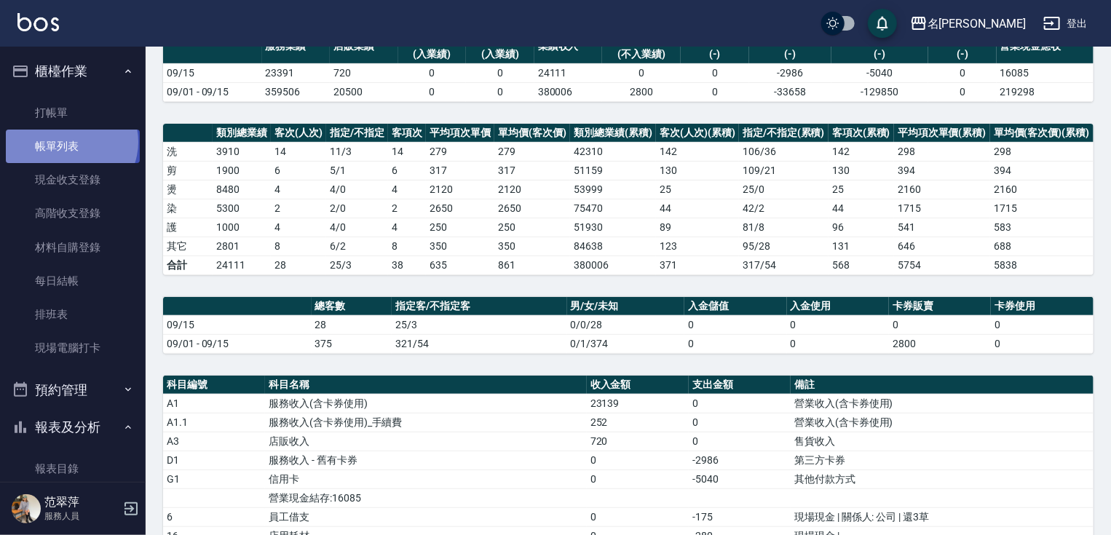
click at [70, 142] on link "帳單列表" at bounding box center [73, 146] width 134 height 33
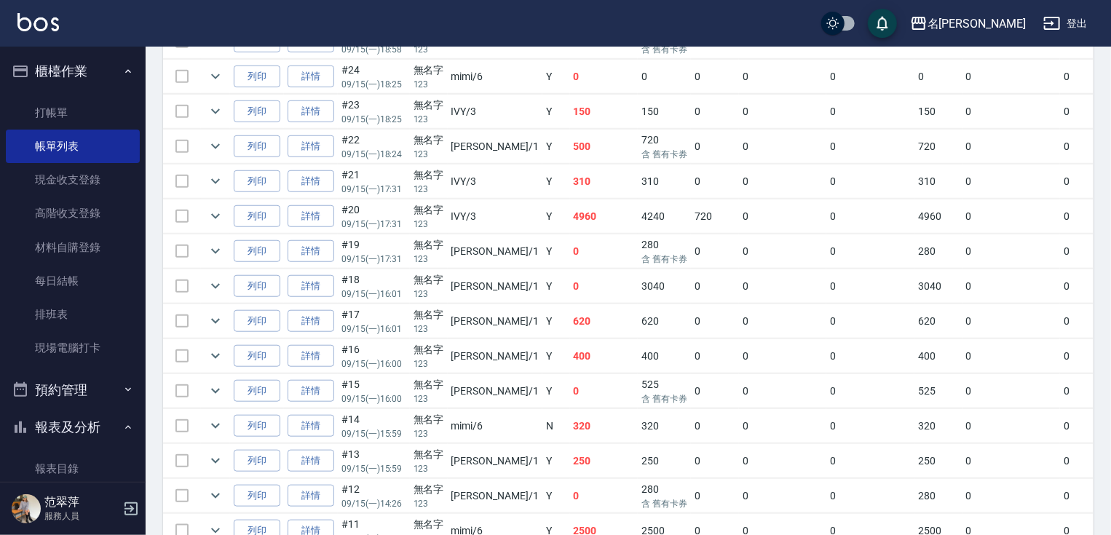
scroll to position [460, 0]
